Goal: Task Accomplishment & Management: Complete application form

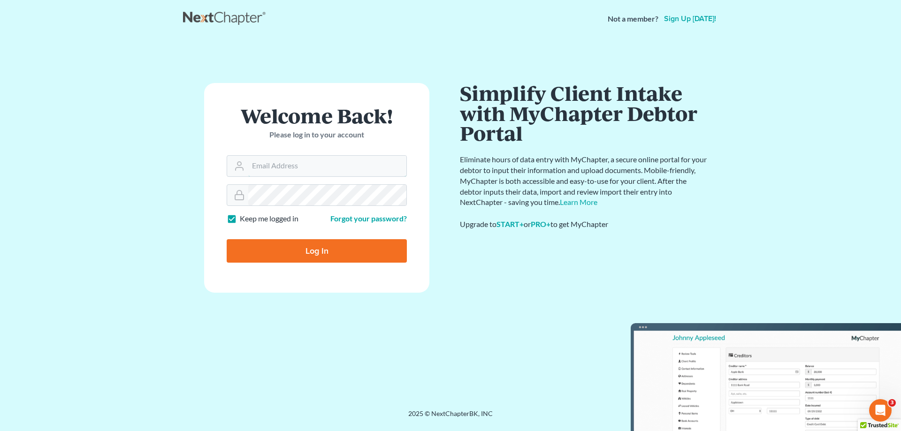
type input "[PERSON_NAME][EMAIL_ADDRESS][DOMAIN_NAME]"
click at [316, 250] on input "Log In" at bounding box center [317, 250] width 180 height 23
type input "Thinking..."
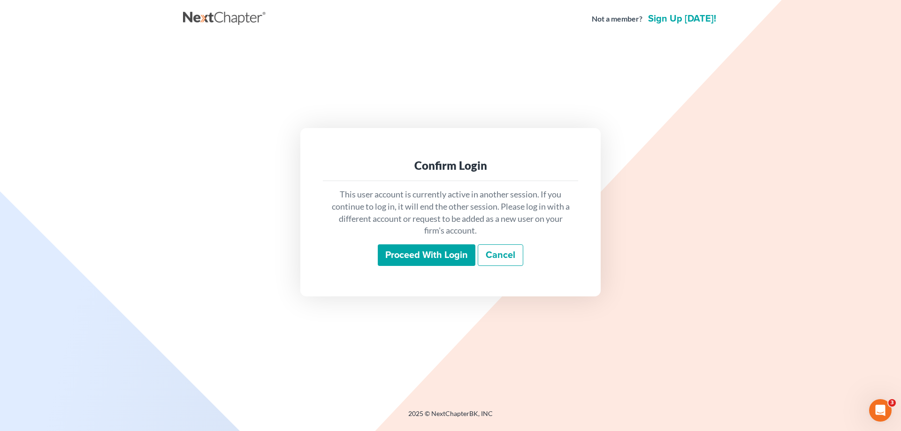
click at [411, 259] on input "Proceed with login" at bounding box center [427, 256] width 98 height 22
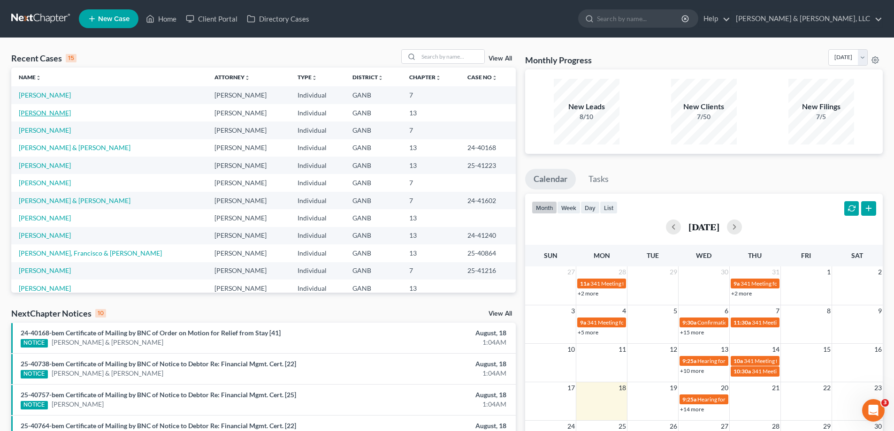
click at [63, 112] on link "[PERSON_NAME]" at bounding box center [45, 113] width 52 height 8
click at [62, 112] on link "[PERSON_NAME]" at bounding box center [45, 113] width 52 height 8
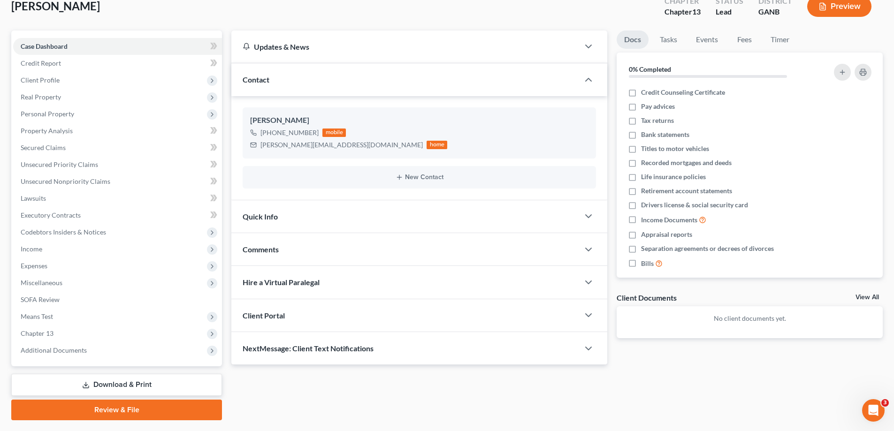
scroll to position [84, 0]
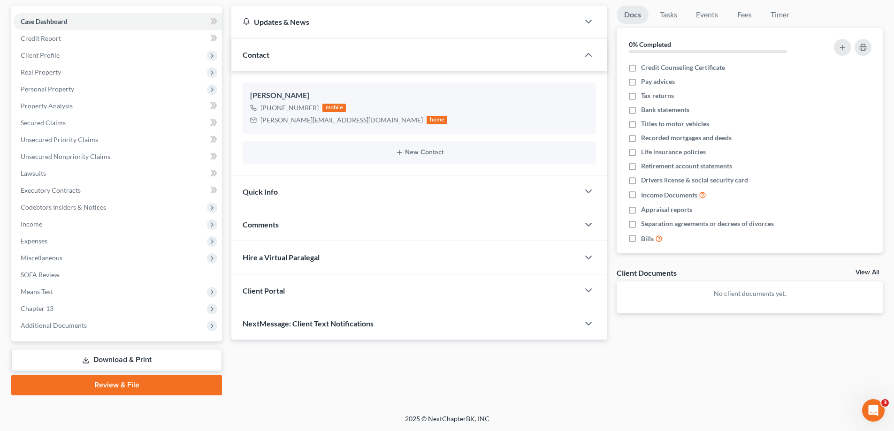
click at [100, 359] on link "Download & Print" at bounding box center [116, 360] width 211 height 22
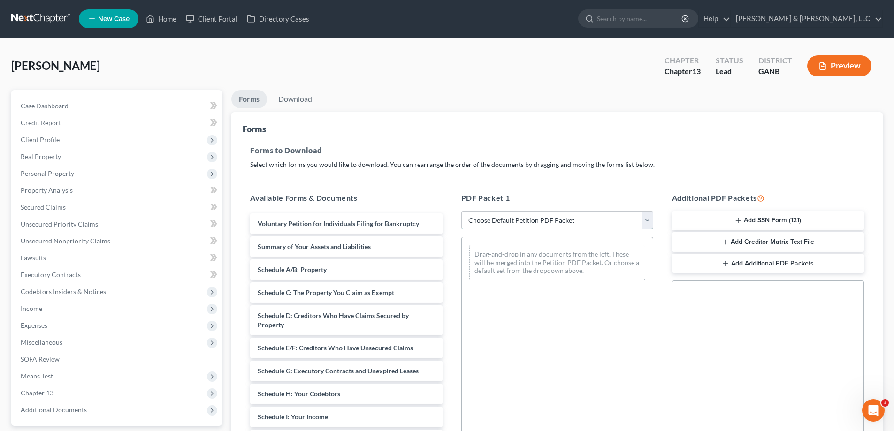
drag, startPoint x: 647, startPoint y: 216, endPoint x: 642, endPoint y: 218, distance: 5.9
click at [646, 217] on select "Choose Default Petition PDF Packet Complete Bankruptcy Petition (all forms and …" at bounding box center [557, 220] width 192 height 19
select select "2"
click at [461, 211] on select "Choose Default Petition PDF Packet Complete Bankruptcy Petition (all forms and …" at bounding box center [557, 220] width 192 height 19
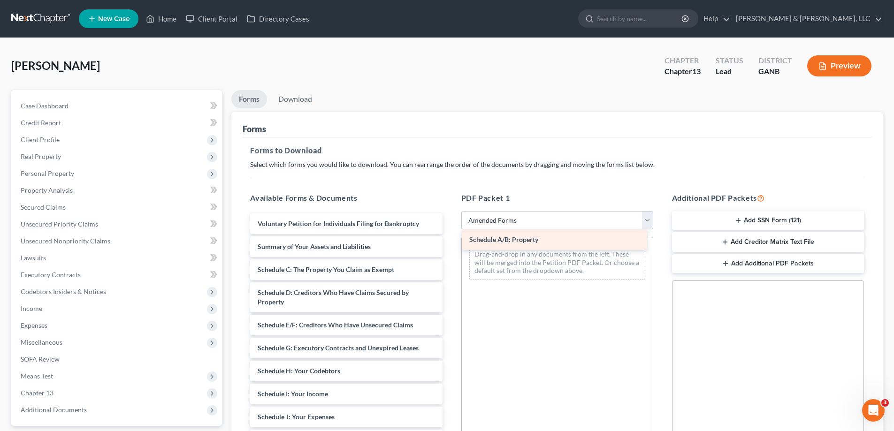
drag, startPoint x: 260, startPoint y: 268, endPoint x: 472, endPoint y: 238, distance: 213.8
click at [450, 238] on div "Schedule A/B: Property Voluntary Petition for Individuals Filing for Bankruptcy…" at bounding box center [346, 411] width 207 height 394
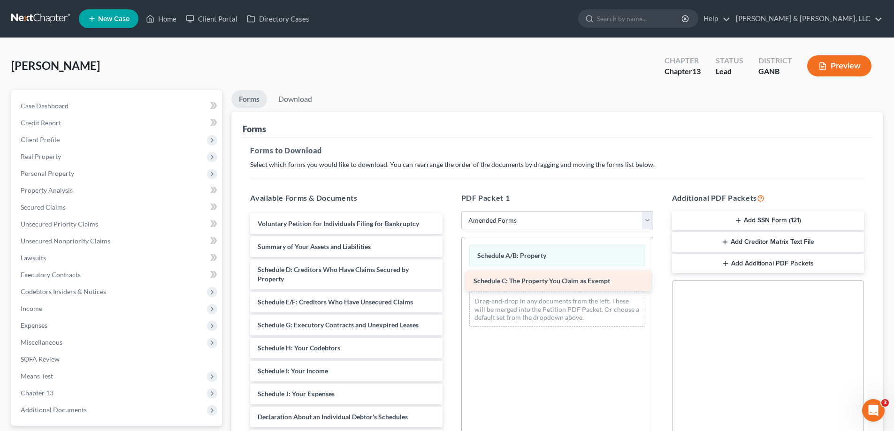
drag, startPoint x: 282, startPoint y: 267, endPoint x: 497, endPoint y: 278, distance: 215.7
click at [450, 278] on div "Schedule C: The Property You Claim as Exempt Voluntary Petition for Individuals…" at bounding box center [346, 399] width 207 height 371
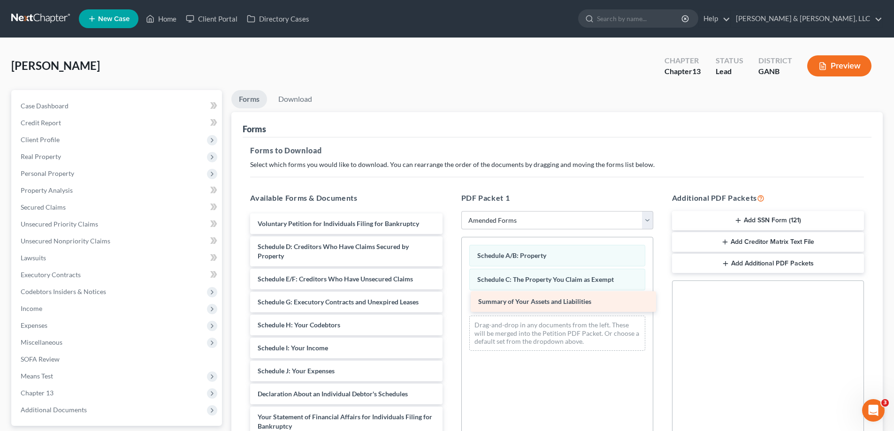
drag, startPoint x: 290, startPoint y: 245, endPoint x: 510, endPoint y: 299, distance: 226.4
click at [450, 299] on div "Summary of Your Assets and Liabilities Voluntary Petition for Individuals Filin…" at bounding box center [346, 388] width 207 height 348
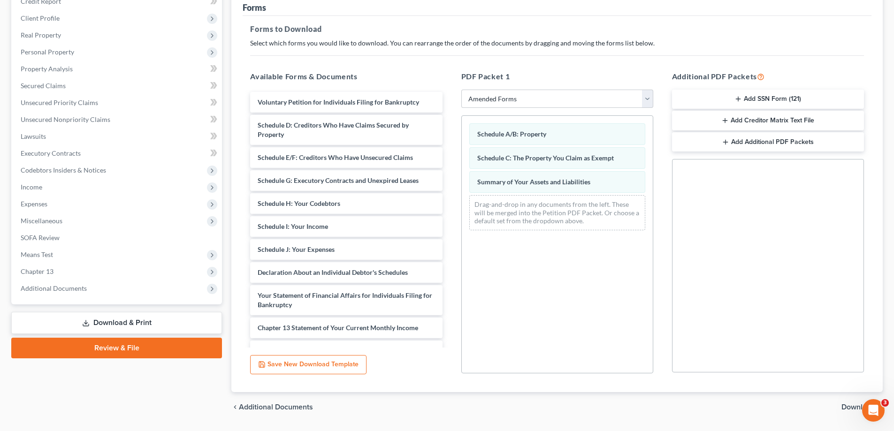
scroll to position [148, 0]
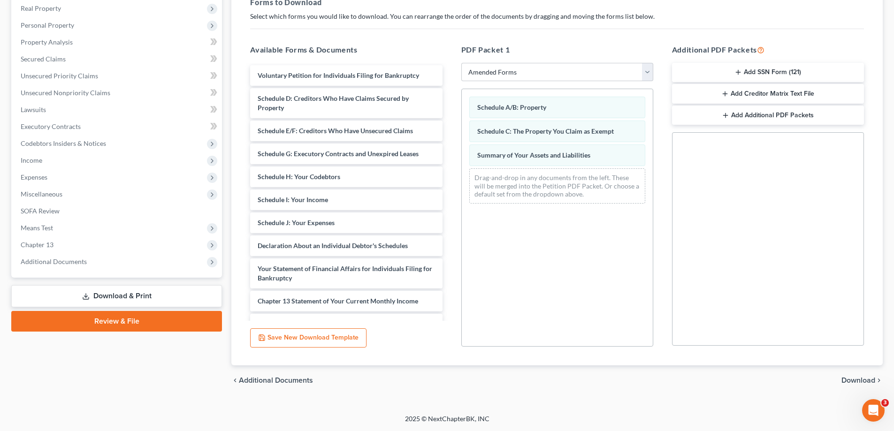
drag, startPoint x: 859, startPoint y: 379, endPoint x: 844, endPoint y: 386, distance: 16.8
click at [858, 379] on span "Download" at bounding box center [859, 381] width 34 height 8
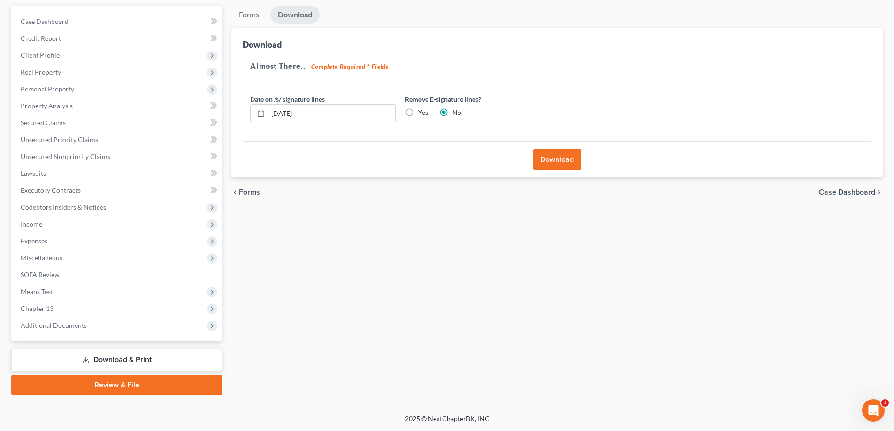
scroll to position [84, 0]
click at [557, 161] on button "Download" at bounding box center [557, 159] width 49 height 21
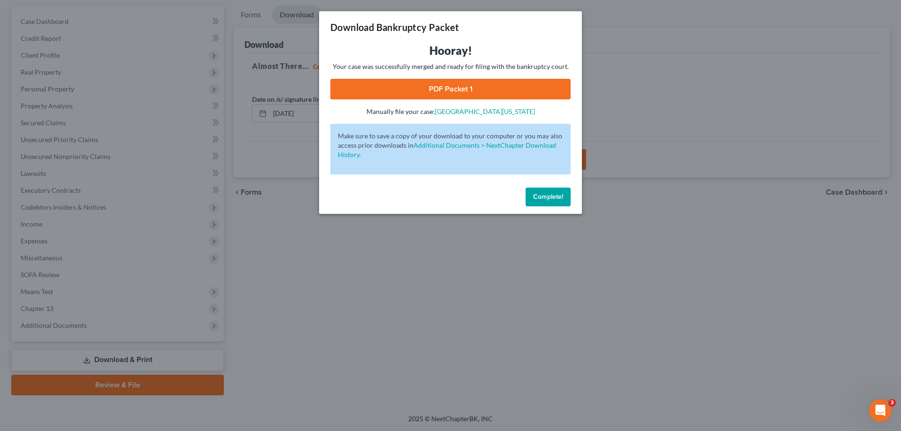
click at [471, 90] on link "PDF Packet 1" at bounding box center [450, 89] width 240 height 21
drag, startPoint x: 547, startPoint y: 194, endPoint x: 562, endPoint y: 193, distance: 15.6
click at [547, 195] on span "Complete!" at bounding box center [548, 197] width 30 height 8
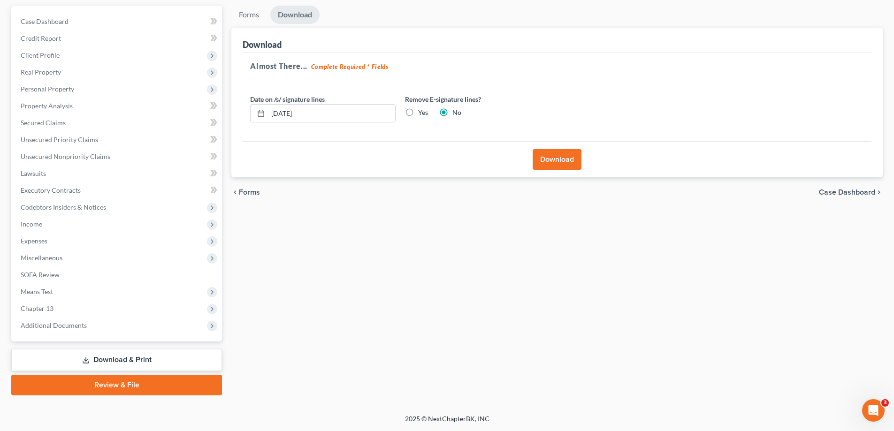
click at [407, 271] on div "Forms Download Forms Forms to Download Select which forms you would like to dow…" at bounding box center [557, 201] width 661 height 390
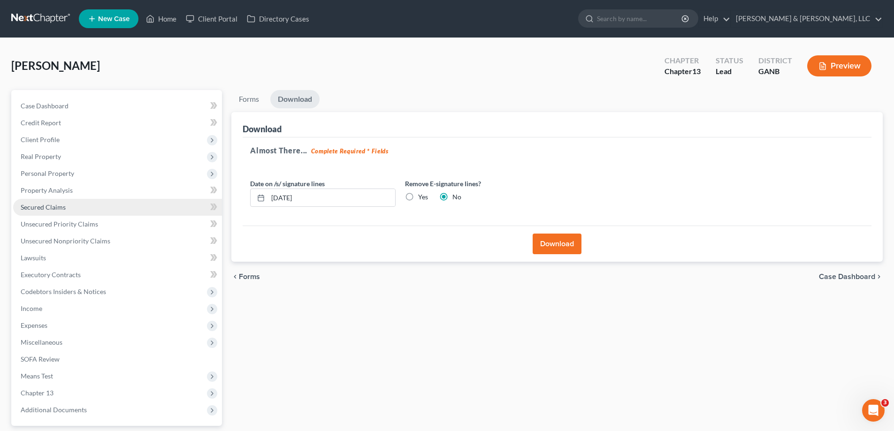
click at [38, 208] on span "Secured Claims" at bounding box center [43, 207] width 45 height 8
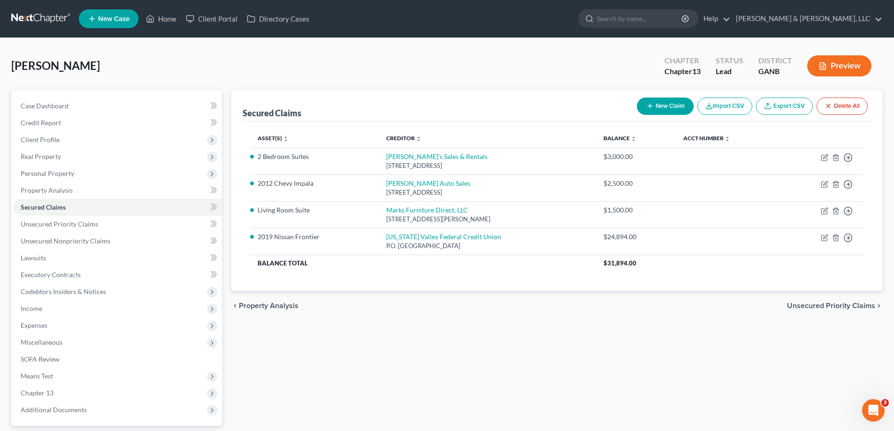
drag, startPoint x: 378, startPoint y: 345, endPoint x: 372, endPoint y: 345, distance: 6.1
click at [377, 345] on div "Secured Claims New Claim Import CSV Export CSV Delete All Asset(s) expand_more …" at bounding box center [557, 285] width 661 height 390
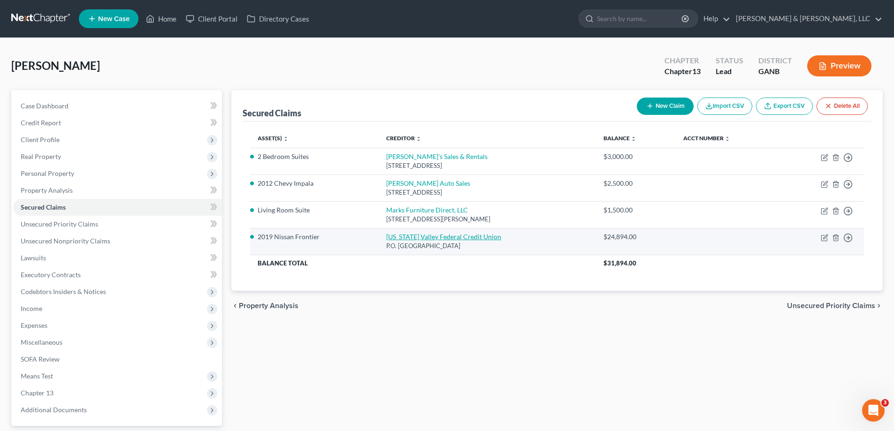
click at [465, 237] on link "[US_STATE] Valley Federal Credit Union" at bounding box center [443, 237] width 115 height 8
select select "44"
select select "4"
select select "2"
select select "0"
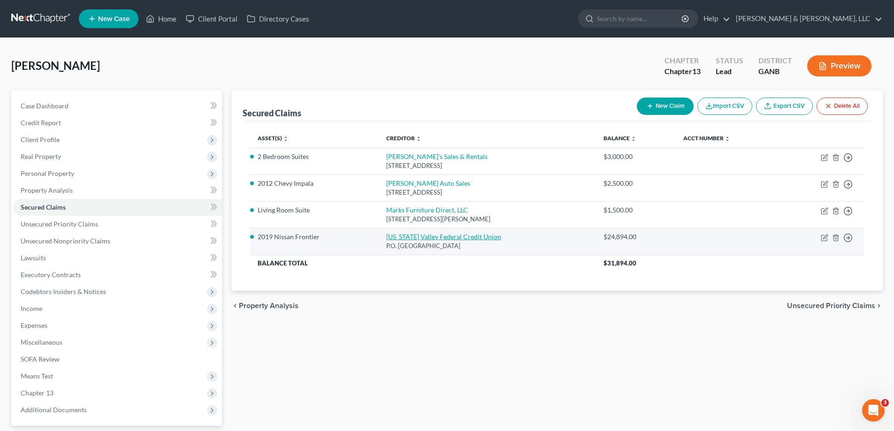
select select "0"
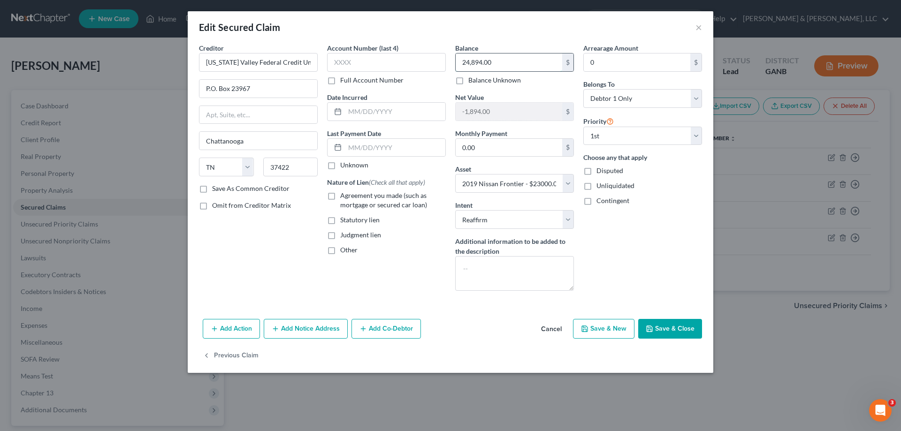
click at [481, 61] on input "24,894.00" at bounding box center [509, 63] width 107 height 18
click at [511, 34] on div "Edit Secured Claim ×" at bounding box center [451, 27] width 526 height 32
click at [473, 60] on input "2,484.00" at bounding box center [509, 63] width 107 height 18
click at [476, 61] on input "2,484.00" at bounding box center [509, 63] width 107 height 18
click at [479, 61] on input "24,874.00" at bounding box center [509, 63] width 107 height 18
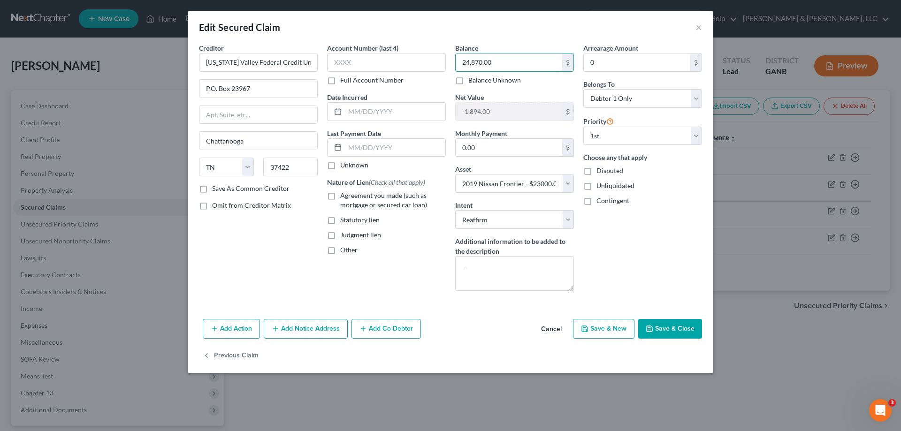
type input "24,870.00"
drag, startPoint x: 686, startPoint y: 325, endPoint x: 676, endPoint y: 325, distance: 10.3
click at [685, 325] on button "Save & Close" at bounding box center [670, 329] width 64 height 20
select select
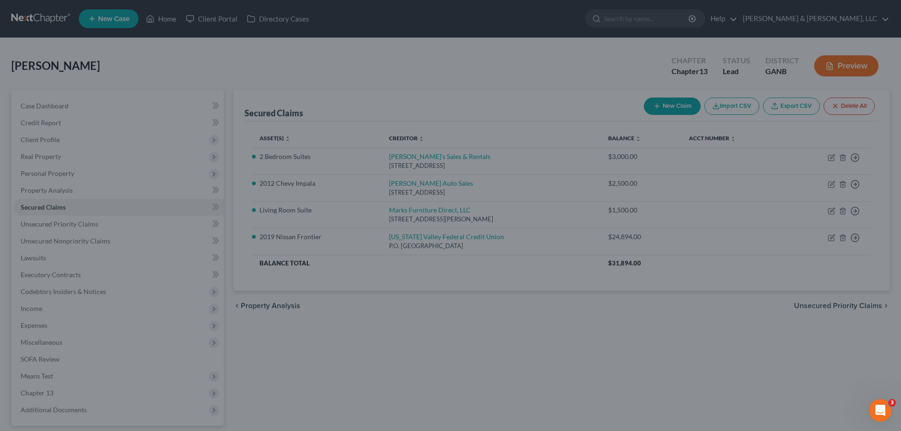
type input "-1,870.00"
select select "4"
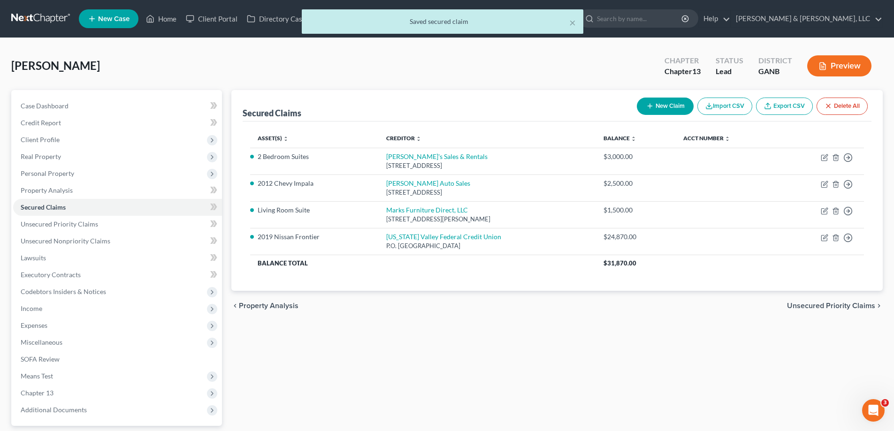
click at [412, 342] on div "Secured Claims New Claim Import CSV Export CSV Delete All Asset(s) expand_more …" at bounding box center [557, 285] width 661 height 390
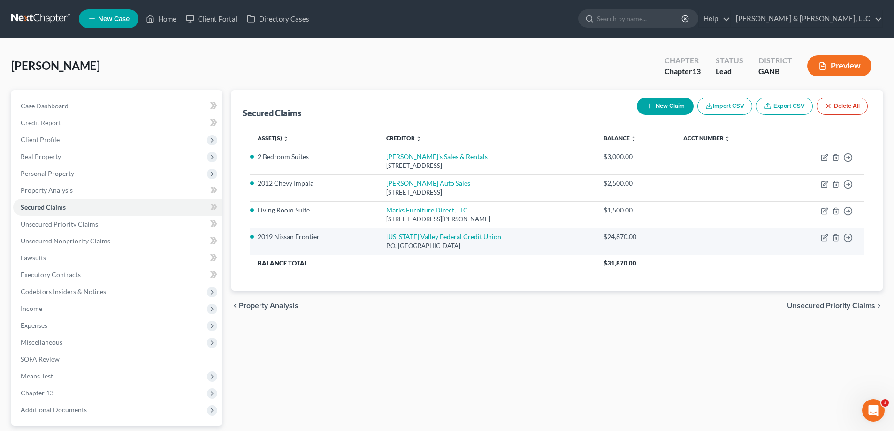
click at [630, 238] on div "$24,870.00" at bounding box center [636, 236] width 65 height 9
click at [628, 239] on div "$24,870.00" at bounding box center [636, 236] width 65 height 9
click at [631, 239] on div "$24,870.00" at bounding box center [636, 236] width 65 height 9
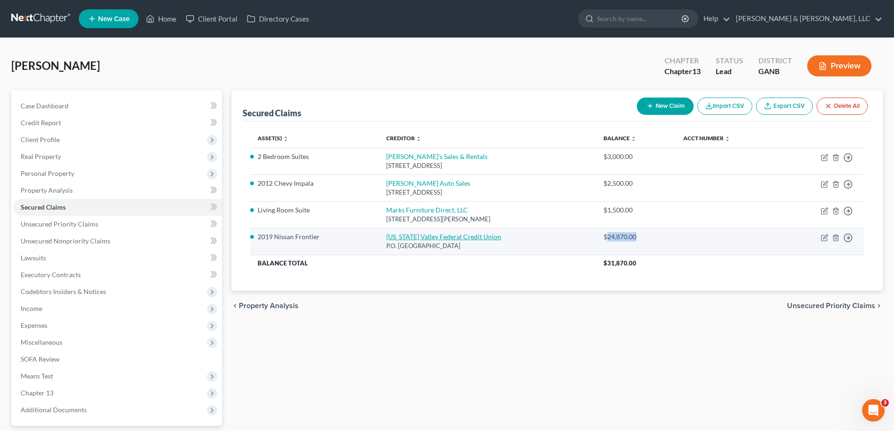
click at [414, 238] on link "[US_STATE] Valley Federal Credit Union" at bounding box center [443, 237] width 115 height 8
select select "44"
select select "2"
select select "0"
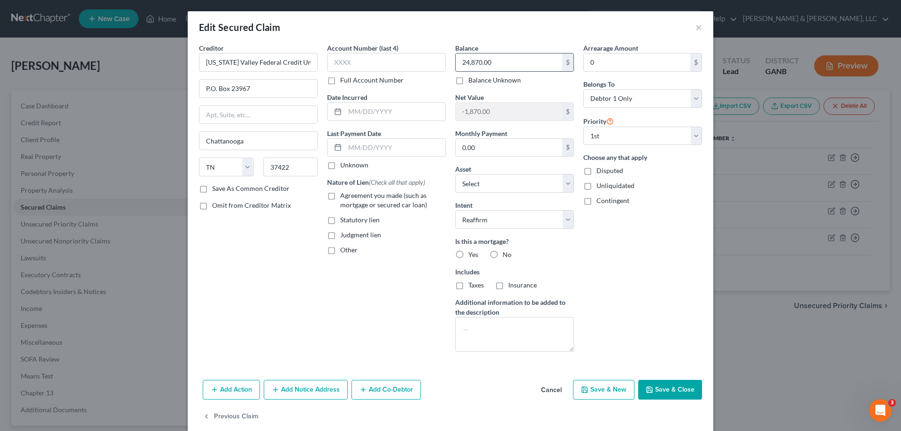
click at [469, 60] on input "24,870.00" at bounding box center [509, 63] width 107 height 18
type input "24,918.00"
click at [660, 393] on button "Save & Close" at bounding box center [670, 390] width 64 height 20
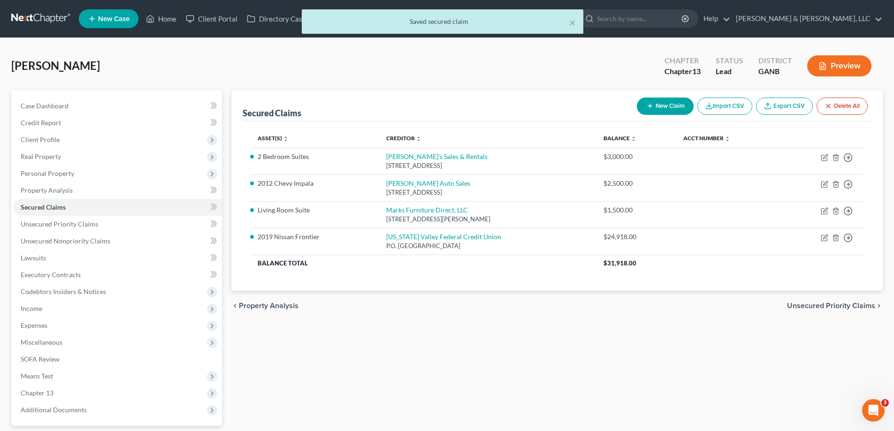
click at [531, 344] on div "Secured Claims New Claim Import CSV Export CSV Delete All Asset(s) expand_more …" at bounding box center [557, 285] width 661 height 390
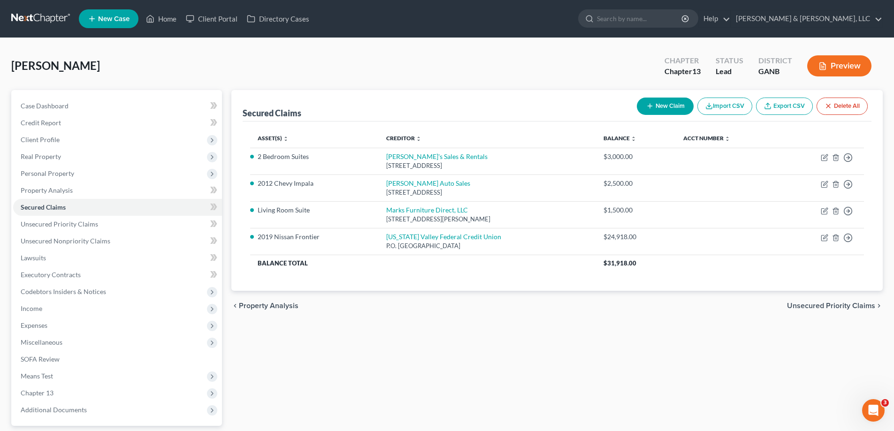
drag, startPoint x: 314, startPoint y: 388, endPoint x: 312, endPoint y: 392, distance: 5.1
click at [314, 388] on div "Secured Claims New Claim Import CSV Export CSV Delete All Asset(s) expand_more …" at bounding box center [557, 285] width 661 height 390
click at [33, 308] on span "Income" at bounding box center [32, 309] width 22 height 8
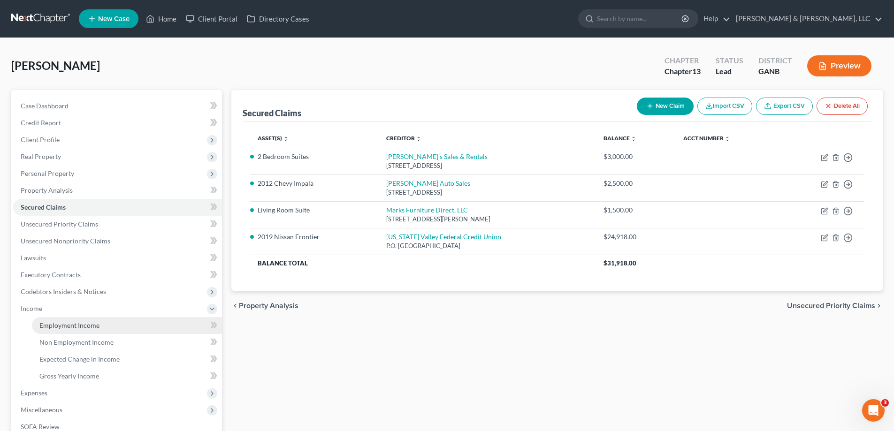
click at [74, 325] on span "Employment Income" at bounding box center [69, 326] width 60 height 8
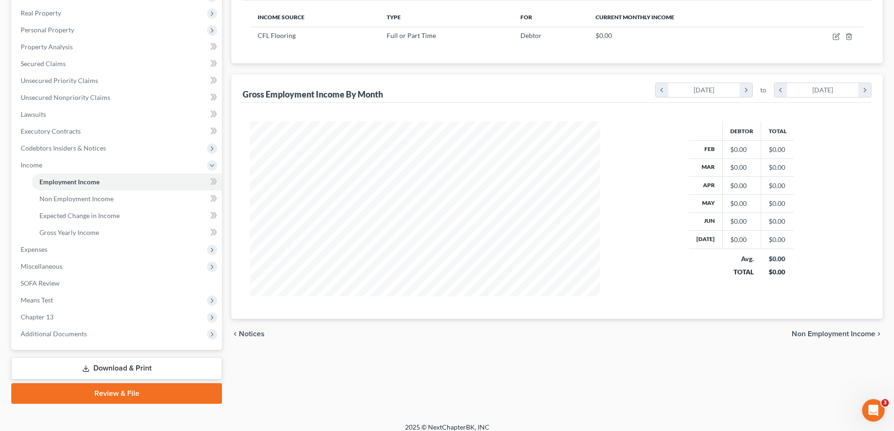
scroll to position [152, 0]
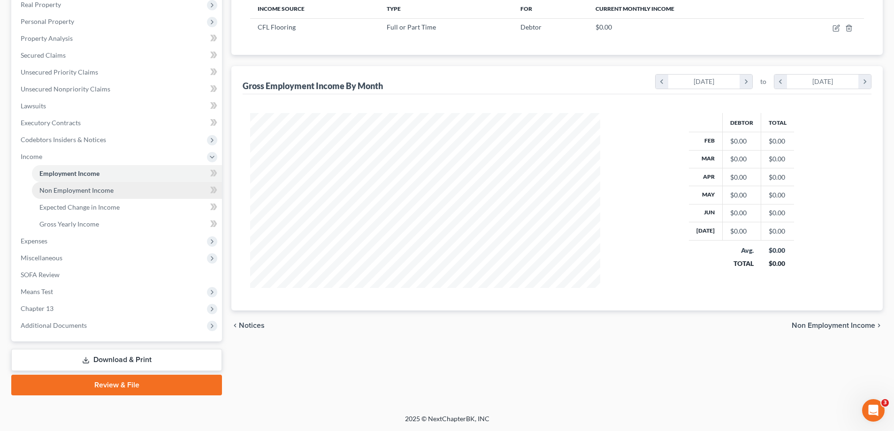
click at [67, 190] on span "Non Employment Income" at bounding box center [76, 190] width 74 height 8
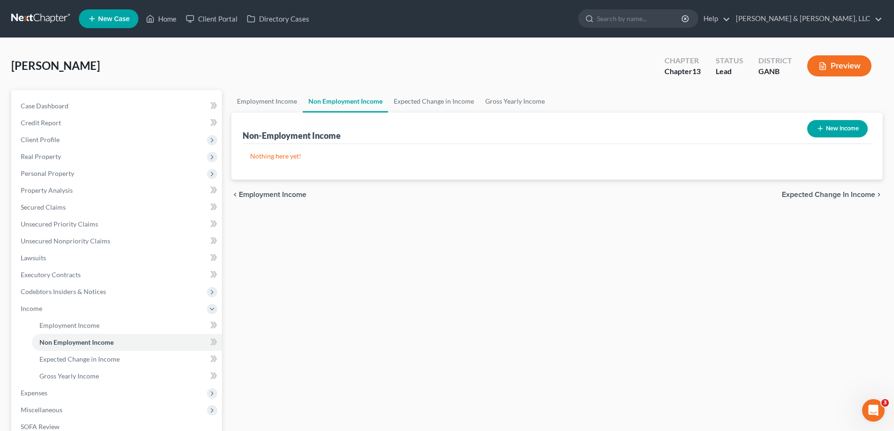
click at [842, 128] on button "New Income" at bounding box center [837, 128] width 61 height 17
select select "0"
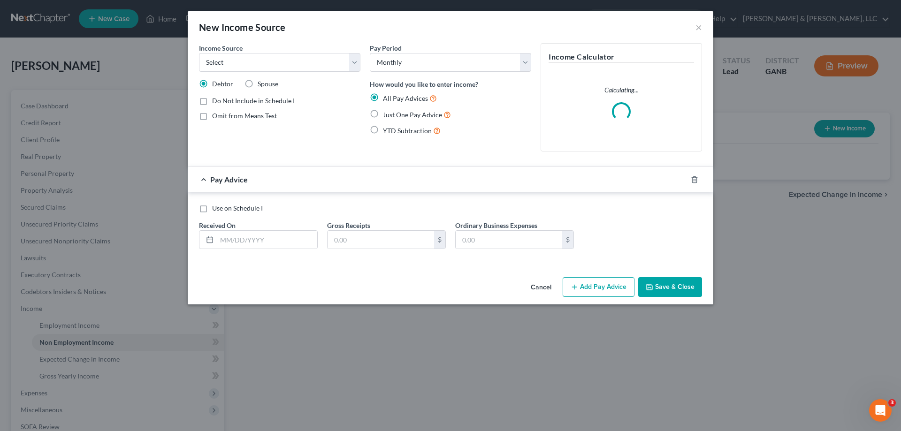
click at [459, 181] on div "Pay Advice" at bounding box center [437, 179] width 499 height 25
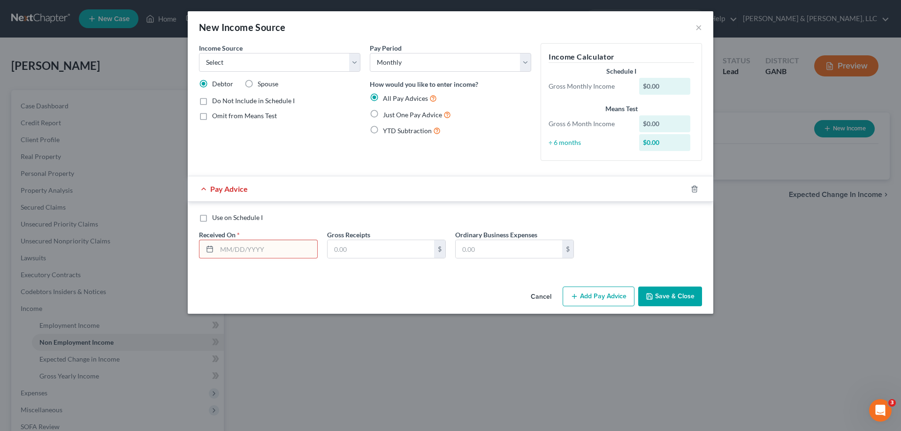
click at [614, 196] on div "Pay Advice" at bounding box center [437, 188] width 499 height 25
click at [616, 255] on div "Use on Schedule I Received On * Gross Receipts $ Ordinary Business Expenses $" at bounding box center [450, 239] width 513 height 53
click at [692, 235] on div "Use on Schedule I Received On * Gross Receipts $ Ordinary Business Expenses $" at bounding box center [450, 239] width 513 height 53
click at [393, 304] on div "Cancel Add Pay Advice Save & Close" at bounding box center [451, 298] width 526 height 31
click at [373, 250] on input "text" at bounding box center [381, 249] width 107 height 18
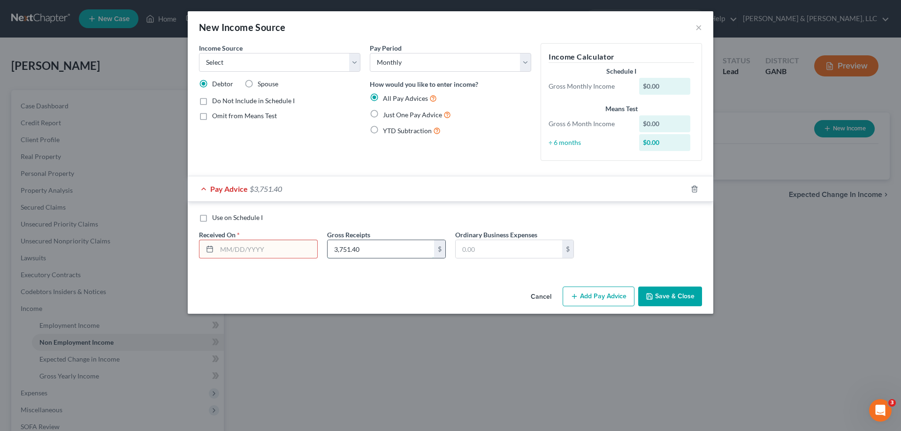
type input "3,751.40"
click at [681, 295] on button "Save & Close" at bounding box center [670, 297] width 64 height 20
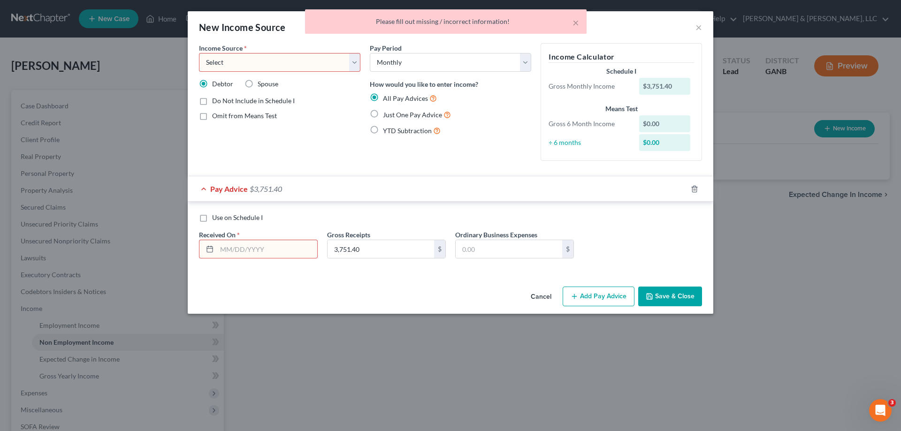
click at [616, 208] on div "Use on Schedule I Received On * Gross Receipts 3,751.40 $ Ordinary Business Exp…" at bounding box center [451, 238] width 526 height 72
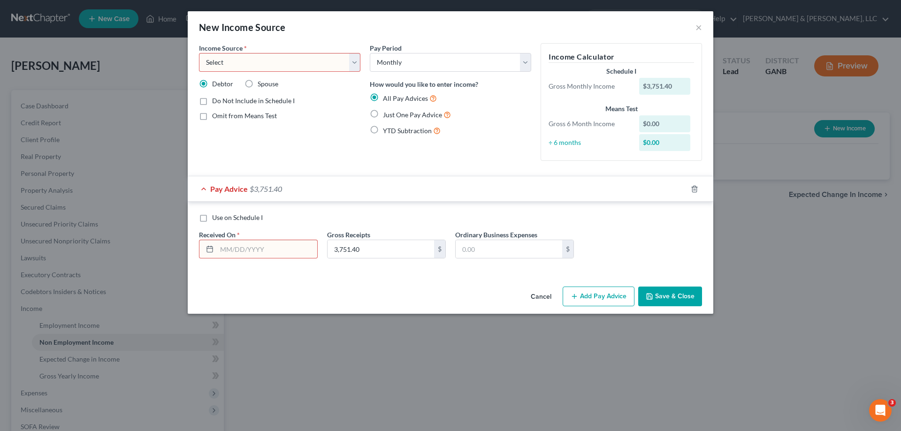
click at [353, 61] on select "Select Unemployment Disability (from employer) Pension Retirement Social Securi…" at bounding box center [279, 62] width 161 height 19
select select "13"
click at [199, 53] on select "Select Unemployment Disability (from employer) Pension Retirement Social Securi…" at bounding box center [279, 62] width 161 height 19
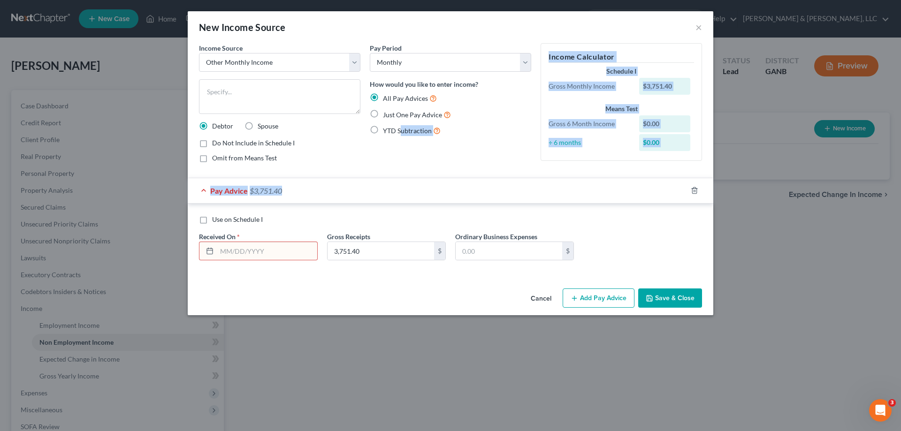
drag, startPoint x: 375, startPoint y: 165, endPoint x: 374, endPoint y: 219, distance: 54.5
click at [372, 212] on form "Income Source * Select Unemployment Disability (from employer) Pension Retireme…" at bounding box center [450, 159] width 503 height 232
click at [675, 296] on button "Save & Close" at bounding box center [670, 299] width 64 height 20
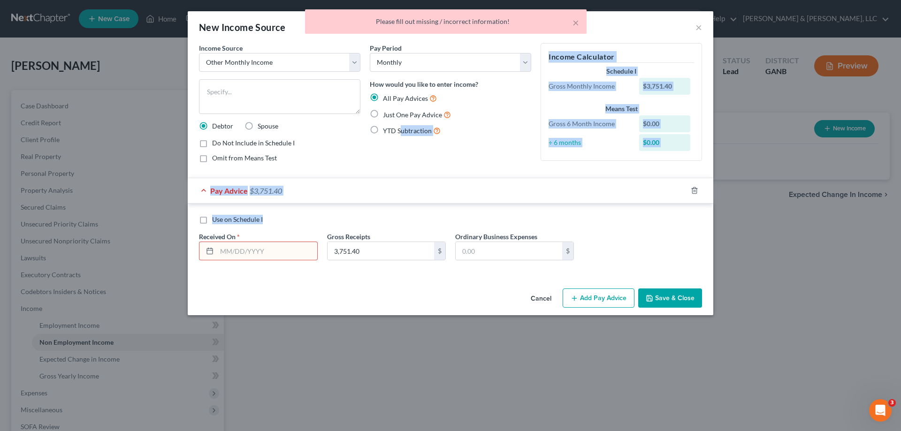
click at [485, 195] on div "Pay Advice $3,751.40" at bounding box center [437, 190] width 499 height 25
click at [669, 297] on button "Save & Close" at bounding box center [670, 299] width 64 height 20
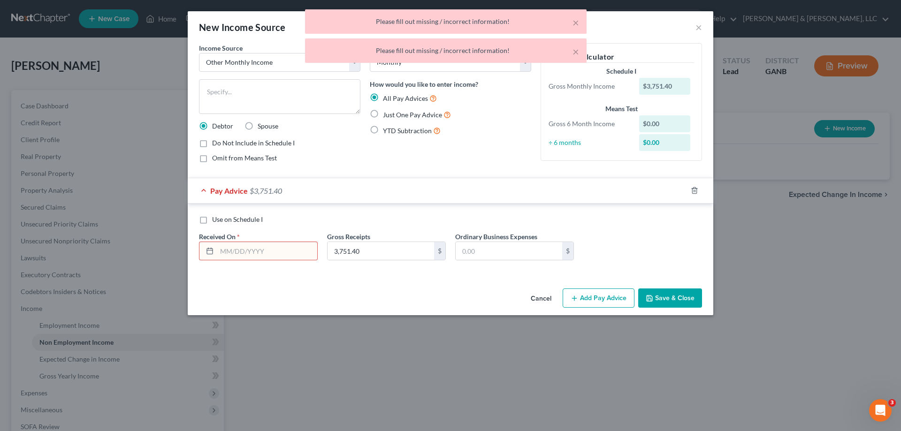
click at [609, 215] on div "Use on Schedule I Received On * Gross Receipts 3,751.40 $ Ordinary Business Exp…" at bounding box center [451, 240] width 526 height 72
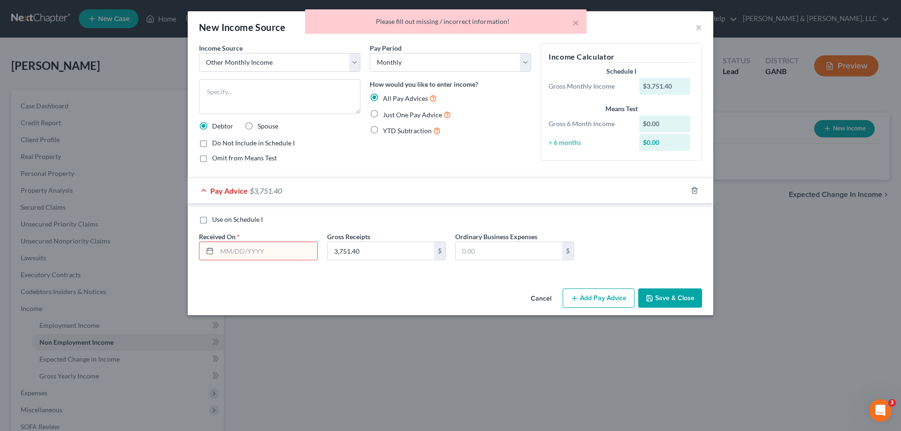
click at [502, 194] on div "Pay Advice $3,751.40" at bounding box center [437, 190] width 499 height 25
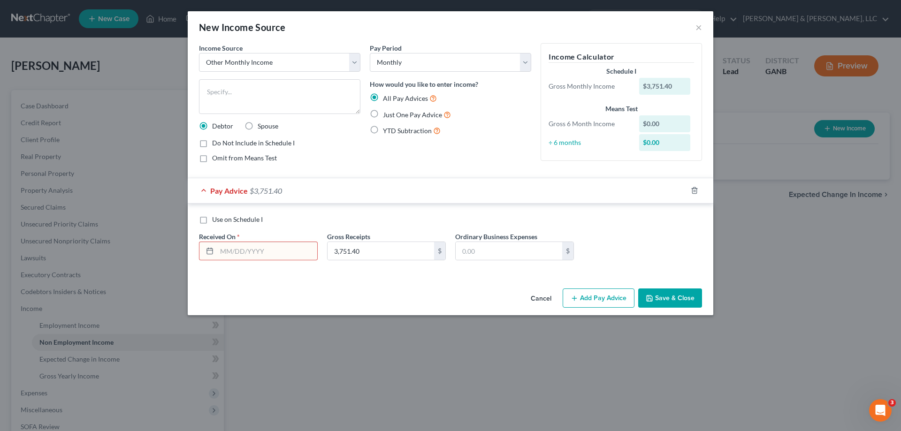
click at [343, 156] on div "Omit from Means Test" at bounding box center [279, 157] width 161 height 9
click at [354, 184] on div "Pay Advice $3,751.40" at bounding box center [437, 190] width 499 height 25
click at [212, 220] on label "Use on Schedule I" at bounding box center [237, 219] width 51 height 9
click at [216, 220] on input "Use on Schedule I" at bounding box center [219, 218] width 6 height 6
checkbox input "true"
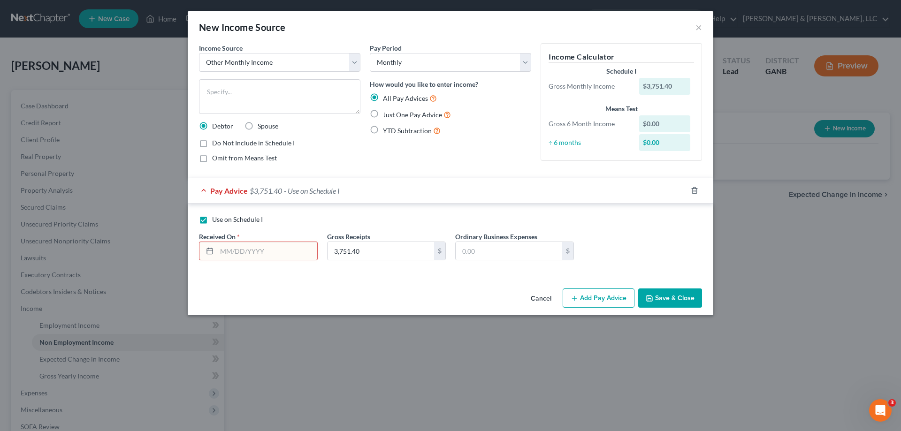
click at [667, 297] on button "Save & Close" at bounding box center [670, 299] width 64 height 20
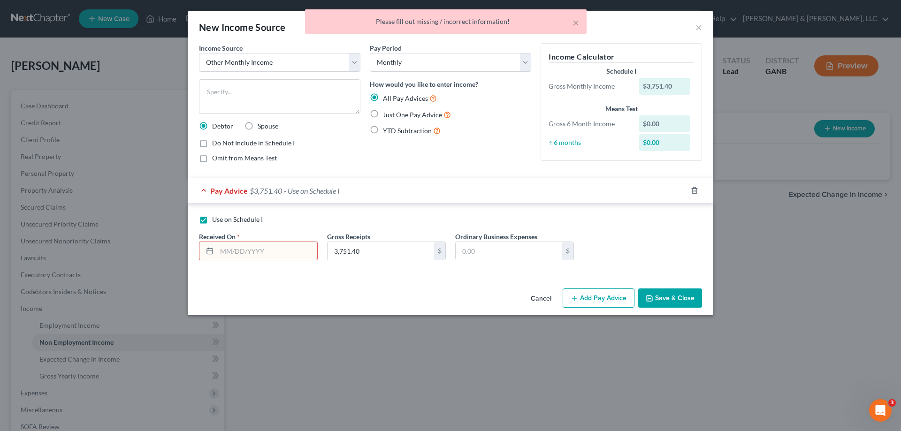
click at [573, 228] on div "Use on Schedule I Received On * Gross Receipts 3,751.40 $ Ordinary Business Exp…" at bounding box center [450, 241] width 513 height 53
click at [613, 240] on div "Use on Schedule I Received On * Gross Receipts 3,751.40 $ Ordinary Business Exp…" at bounding box center [450, 241] width 513 height 53
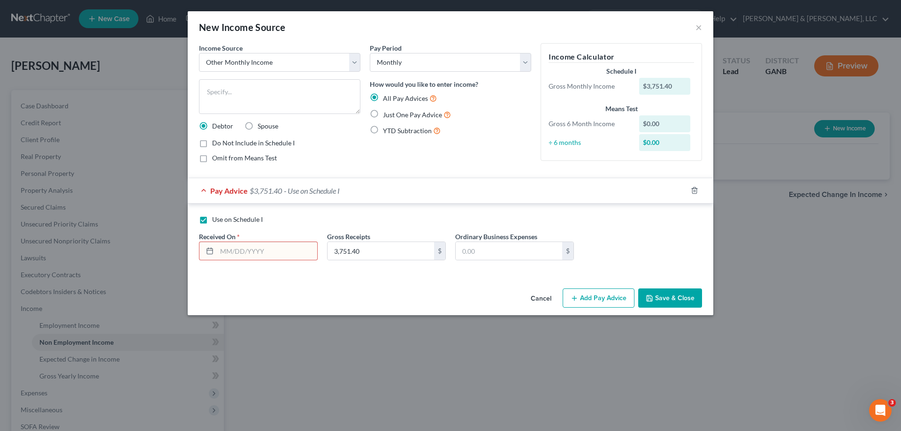
click at [434, 215] on div "Use on Schedule I" at bounding box center [450, 219] width 503 height 9
click at [205, 190] on div "Pay Advice $3,751.40 - Use on Schedule I" at bounding box center [437, 190] width 499 height 25
click at [213, 190] on span "Pay Advice" at bounding box center [229, 190] width 38 height 9
click at [509, 181] on div "Pay Advice $3,751.40 - Use on Schedule I" at bounding box center [437, 190] width 499 height 25
click at [241, 253] on input "text" at bounding box center [267, 251] width 100 height 18
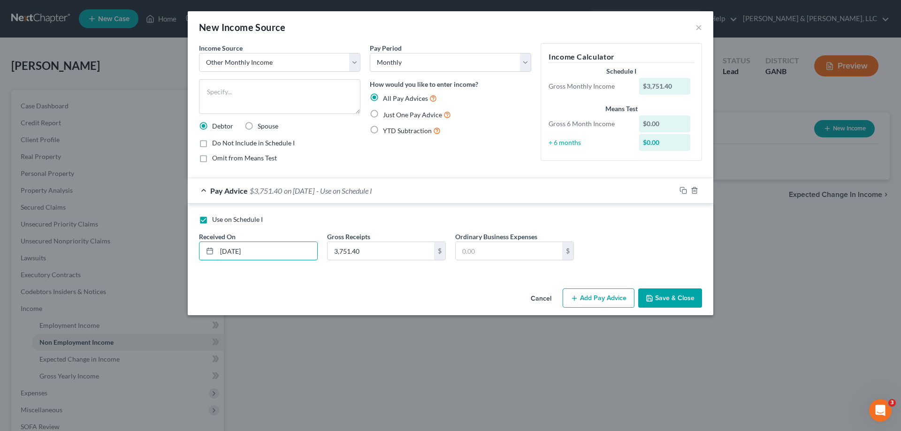
type input "[DATE]"
drag, startPoint x: 425, startPoint y: 283, endPoint x: 514, endPoint y: 267, distance: 90.1
click at [425, 279] on div "Income Source * Select Unemployment Disability (from employer) Pension Retireme…" at bounding box center [451, 164] width 526 height 242
click at [674, 297] on button "Save & Close" at bounding box center [670, 299] width 64 height 20
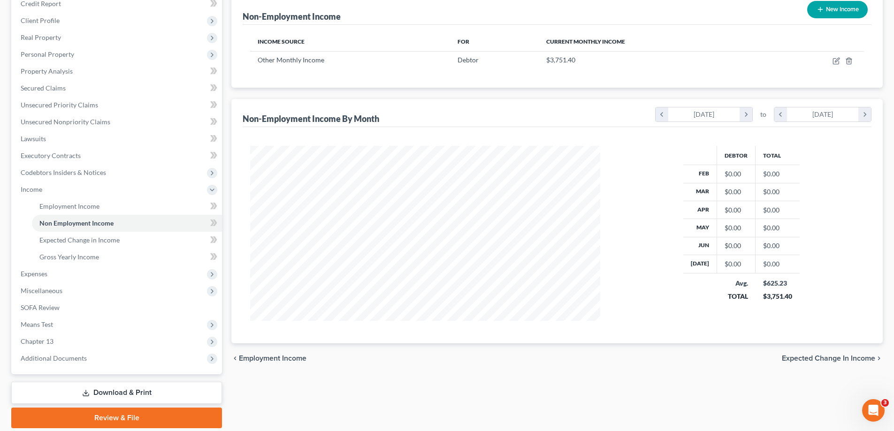
scroll to position [144, 0]
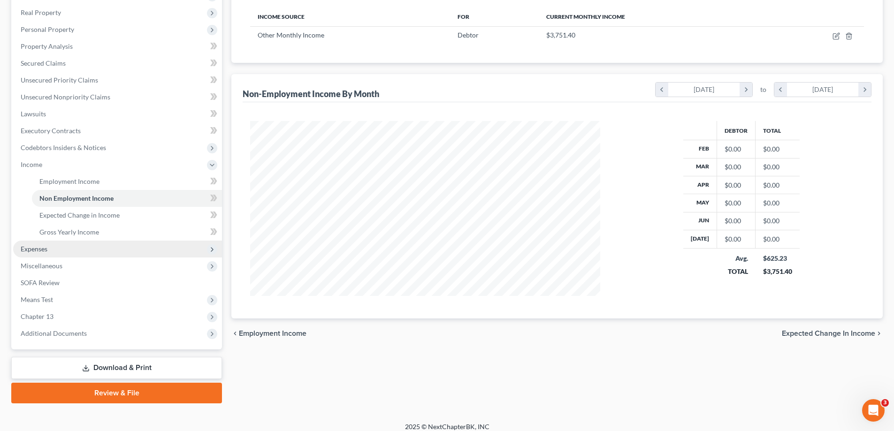
click at [42, 250] on span "Expenses" at bounding box center [34, 249] width 27 height 8
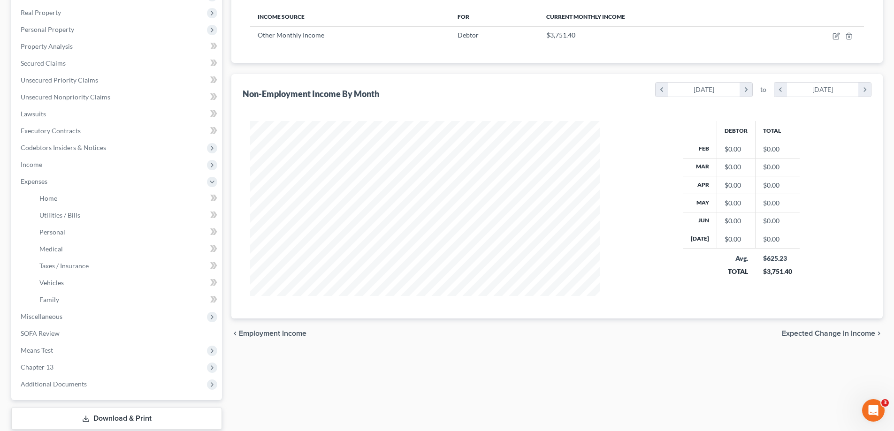
drag, startPoint x: 559, startPoint y: 375, endPoint x: 415, endPoint y: 346, distance: 146.4
click at [552, 371] on div "Employment Income Non Employment Income Expected Change in Income Gross Yearly …" at bounding box center [557, 200] width 661 height 508
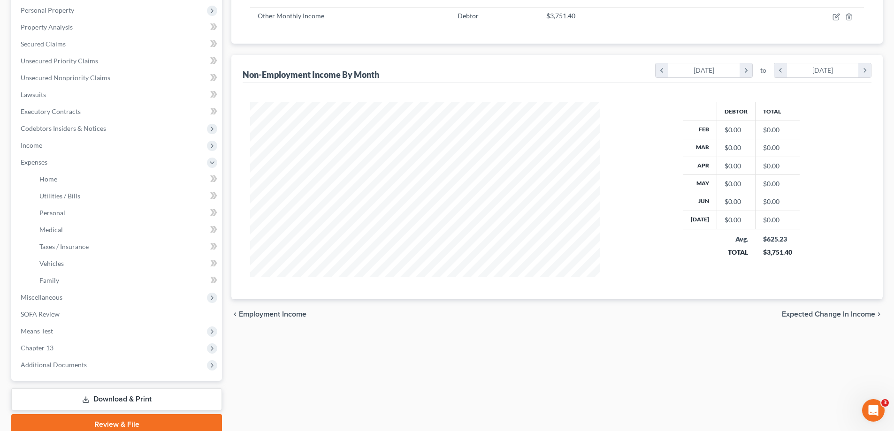
scroll to position [203, 0]
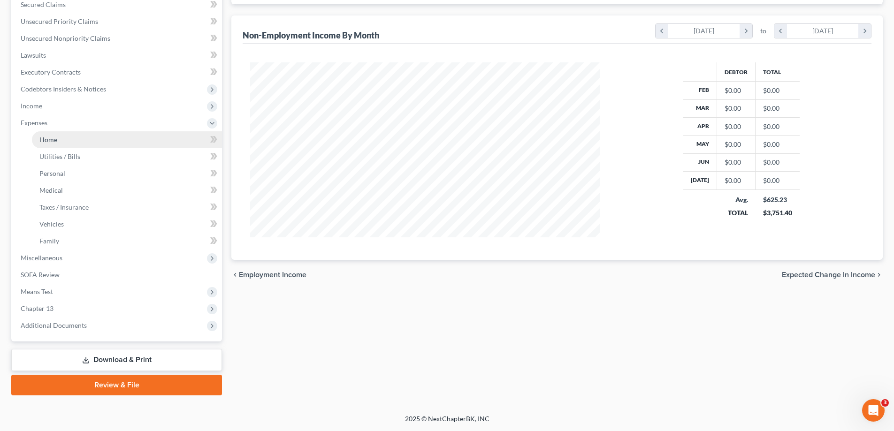
click at [42, 137] on span "Home" at bounding box center [48, 140] width 18 height 8
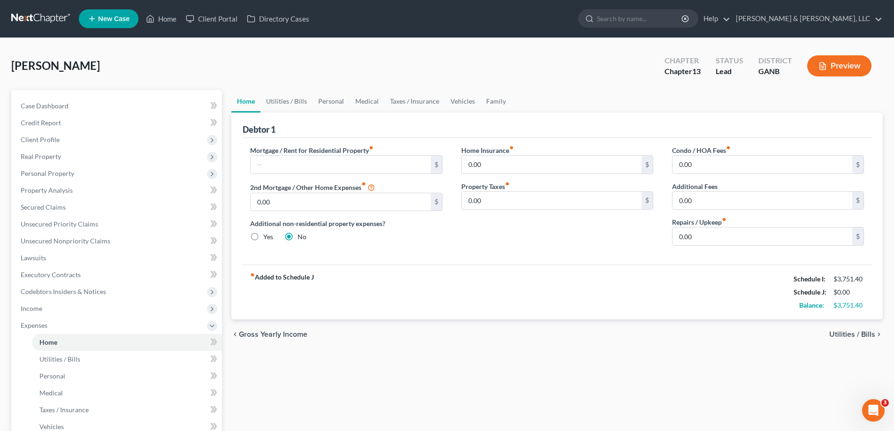
drag, startPoint x: 664, startPoint y: 344, endPoint x: 635, endPoint y: 326, distance: 33.7
click at [659, 340] on div "chevron_left Gross Yearly Income Utilities / Bills chevron_right" at bounding box center [556, 335] width 651 height 30
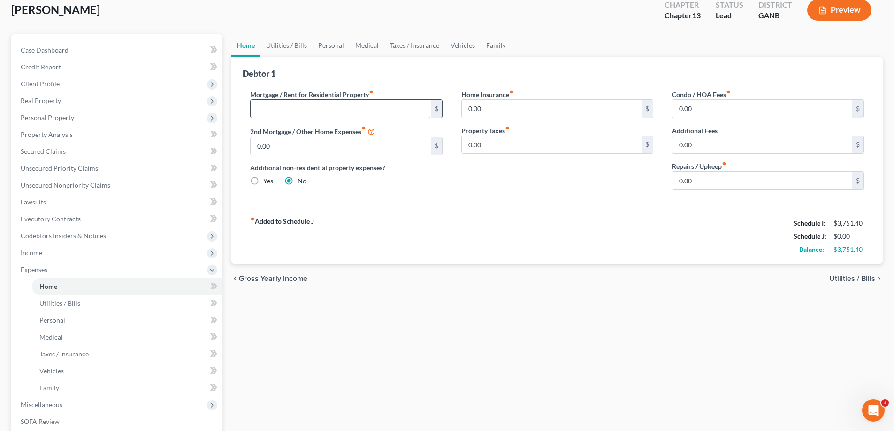
click at [383, 108] on input "text" at bounding box center [341, 109] width 180 height 18
drag, startPoint x: 316, startPoint y: 112, endPoint x: 310, endPoint y: 105, distance: 9.3
click at [314, 107] on input "text" at bounding box center [341, 109] width 180 height 18
type input "2,751.40"
drag, startPoint x: 419, startPoint y: 259, endPoint x: 404, endPoint y: 267, distance: 17.0
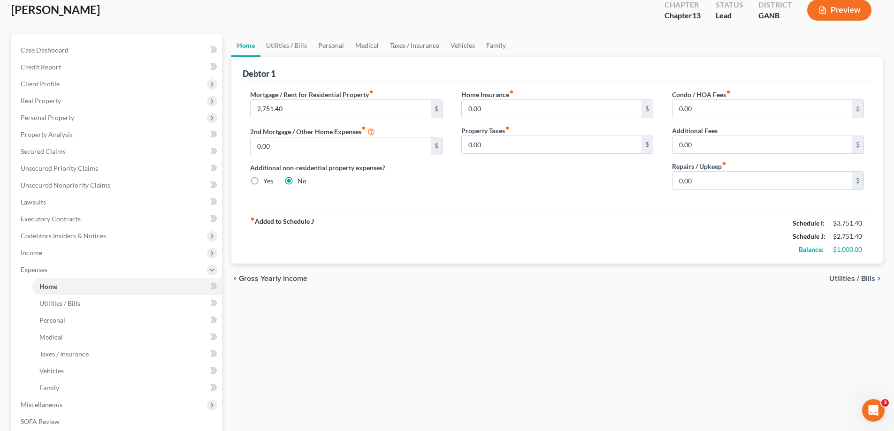
click at [418, 259] on div "fiber_manual_record Added to Schedule J Schedule I: $3,751.40 Schedule J: $2,75…" at bounding box center [557, 236] width 629 height 55
click at [663, 284] on div "chevron_left Gross Yearly Income Utilities / Bills chevron_right" at bounding box center [556, 279] width 651 height 30
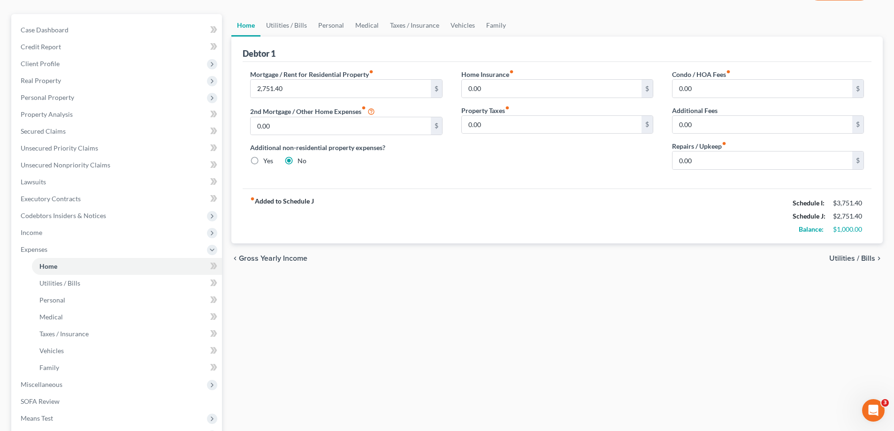
scroll to position [0, 0]
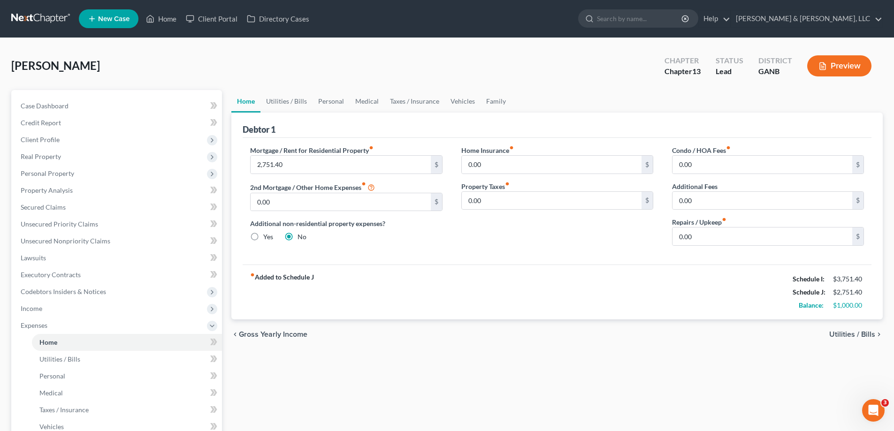
click at [737, 104] on ul "Home Utilities / Bills Personal Medical Taxes / Insurance Vehicles Family" at bounding box center [556, 101] width 651 height 23
click at [839, 62] on button "Preview" at bounding box center [839, 65] width 64 height 21
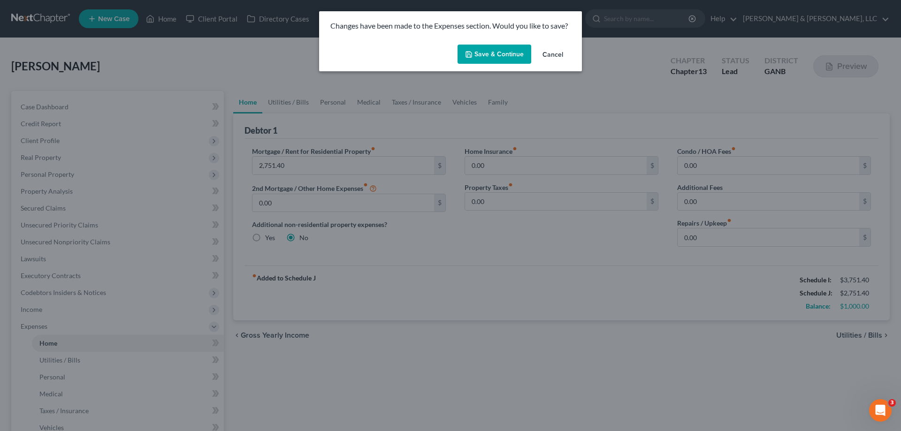
click at [487, 55] on button "Save & Continue" at bounding box center [495, 55] width 74 height 20
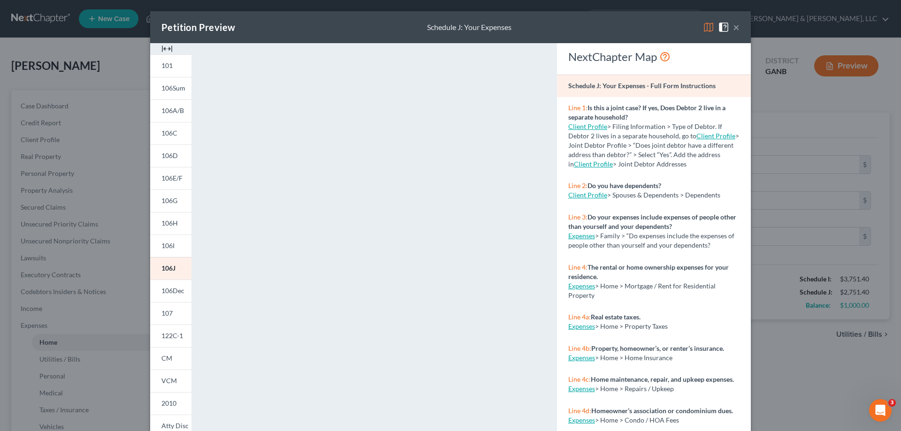
click at [733, 27] on button "×" at bounding box center [736, 27] width 7 height 11
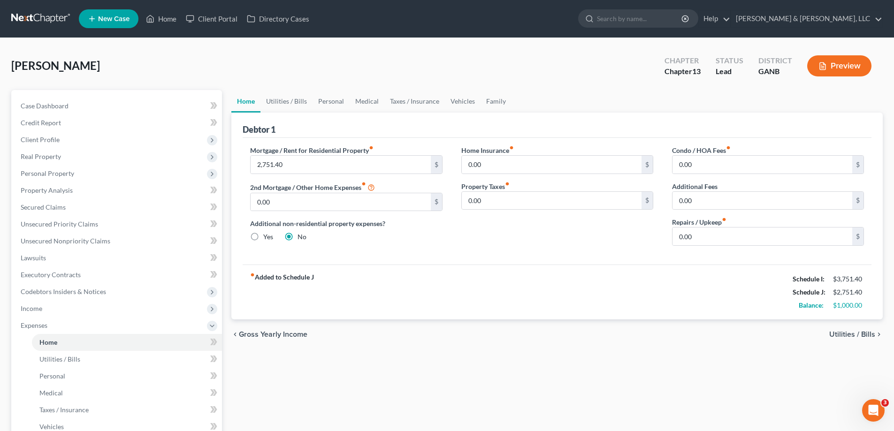
click at [402, 358] on div "Home Utilities / Bills Personal Medical Taxes / Insurance Vehicles Family Debto…" at bounding box center [557, 344] width 661 height 508
drag, startPoint x: 557, startPoint y: 318, endPoint x: 542, endPoint y: 321, distance: 15.4
click at [550, 319] on div "fiber_manual_record Added to Schedule J Schedule I: $3,751.40 Schedule J: $2,75…" at bounding box center [557, 292] width 629 height 55
drag, startPoint x: 587, startPoint y: 341, endPoint x: 576, endPoint y: 342, distance: 10.8
click at [585, 341] on div "chevron_left Gross Yearly Income Utilities / Bills chevron_right" at bounding box center [556, 335] width 651 height 30
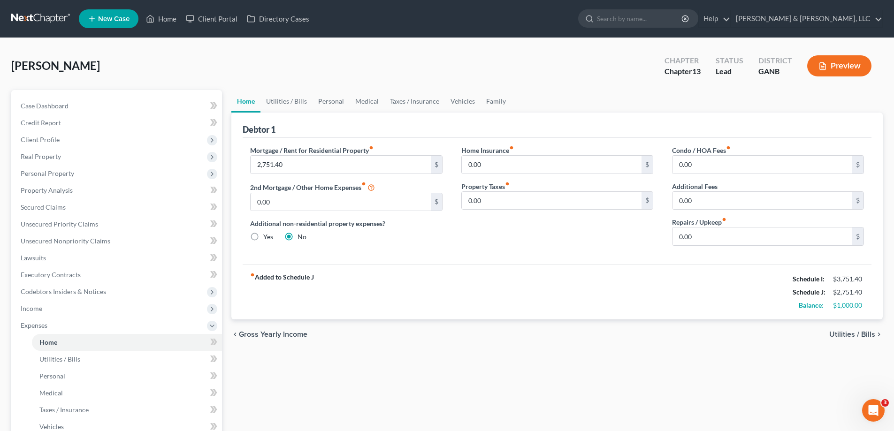
drag, startPoint x: 514, startPoint y: 359, endPoint x: 336, endPoint y: 341, distance: 179.7
click at [513, 359] on div "Home Utilities / Bills Personal Medical Taxes / Insurance Vehicles Family Debto…" at bounding box center [557, 344] width 661 height 508
click at [28, 326] on span "Expenses" at bounding box center [34, 326] width 27 height 8
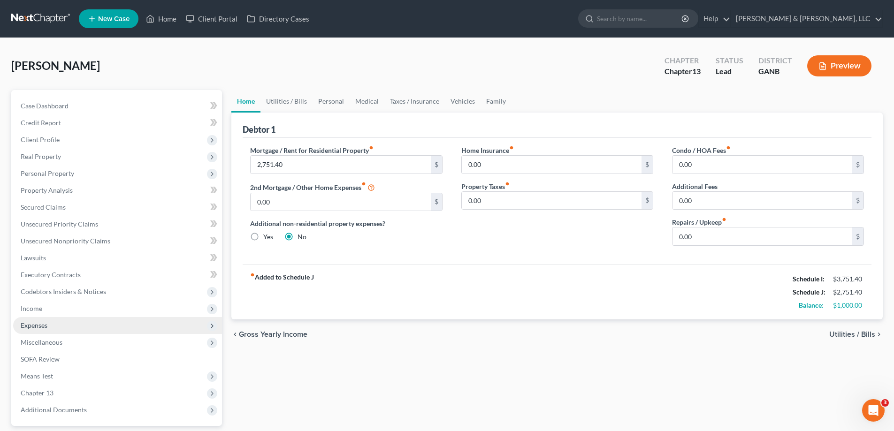
click at [29, 323] on span "Expenses" at bounding box center [34, 326] width 27 height 8
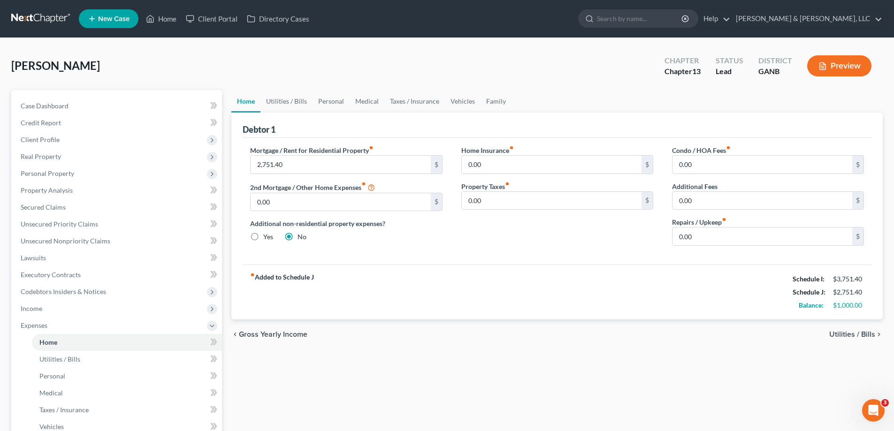
drag, startPoint x: 379, startPoint y: 376, endPoint x: 369, endPoint y: 366, distance: 14.3
click at [374, 372] on div "Home Utilities / Bills Personal Medical Taxes / Insurance Vehicles Family Debto…" at bounding box center [557, 344] width 661 height 508
click at [282, 97] on link "Utilities / Bills" at bounding box center [287, 101] width 52 height 23
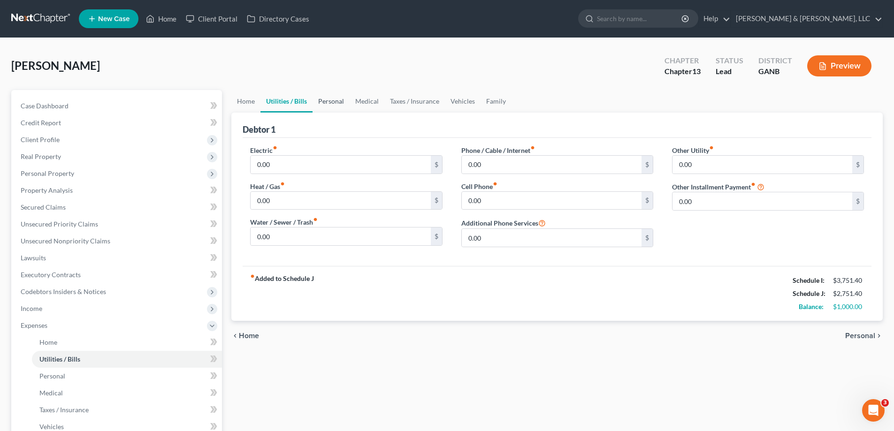
click at [332, 100] on link "Personal" at bounding box center [331, 101] width 37 height 23
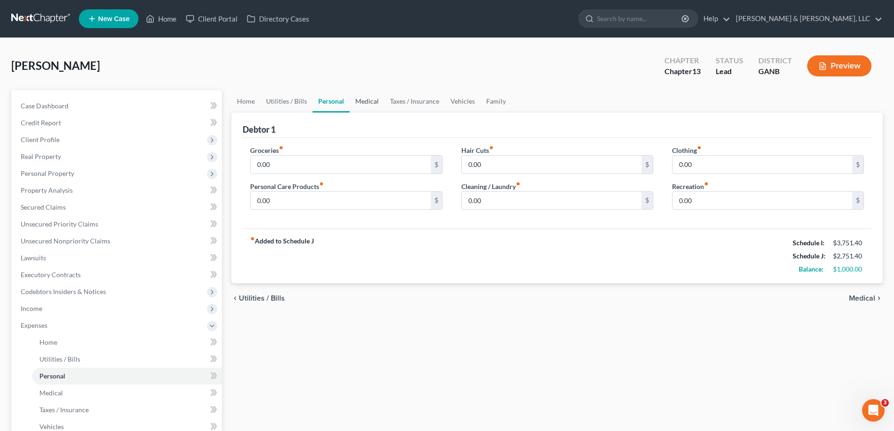
click at [369, 100] on link "Medical" at bounding box center [367, 101] width 35 height 23
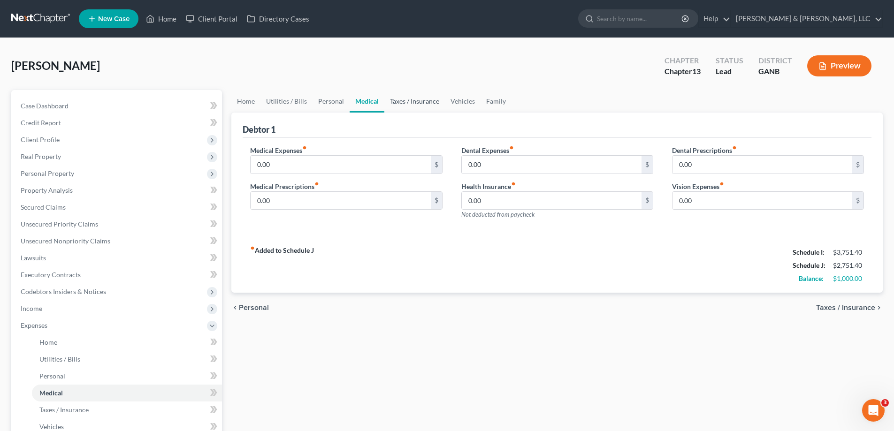
click at [406, 100] on link "Taxes / Insurance" at bounding box center [414, 101] width 61 height 23
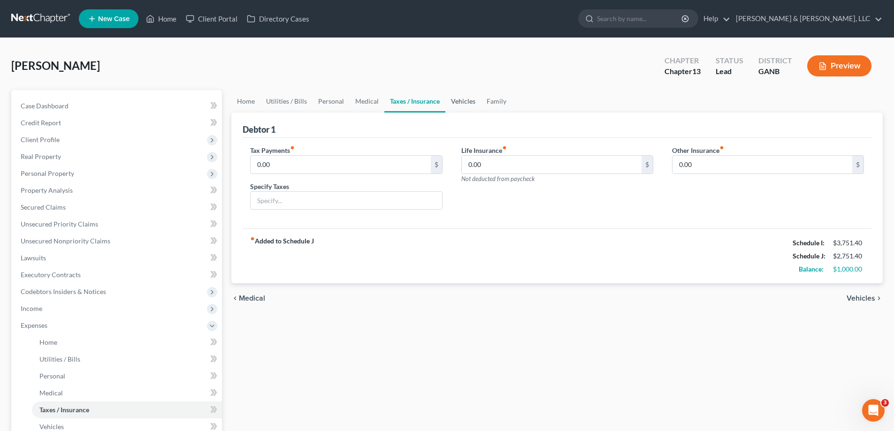
click at [462, 100] on link "Vehicles" at bounding box center [463, 101] width 36 height 23
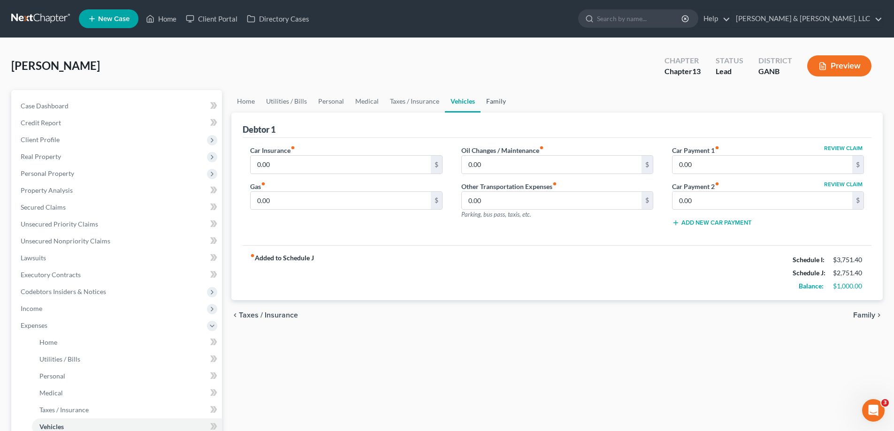
click at [493, 100] on link "Family" at bounding box center [496, 101] width 31 height 23
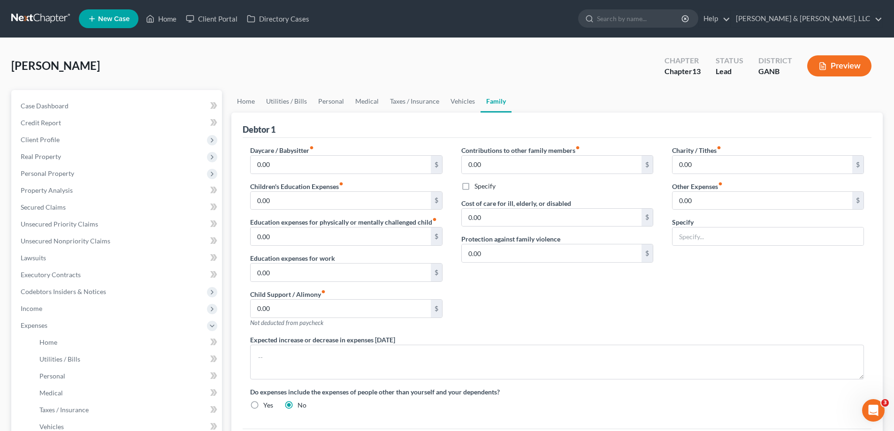
drag, startPoint x: 631, startPoint y: 316, endPoint x: 901, endPoint y: 240, distance: 279.9
click at [635, 316] on div "Contributions to other family members fiber_manual_record 0.00 $ Specify Cost o…" at bounding box center [557, 241] width 211 height 190
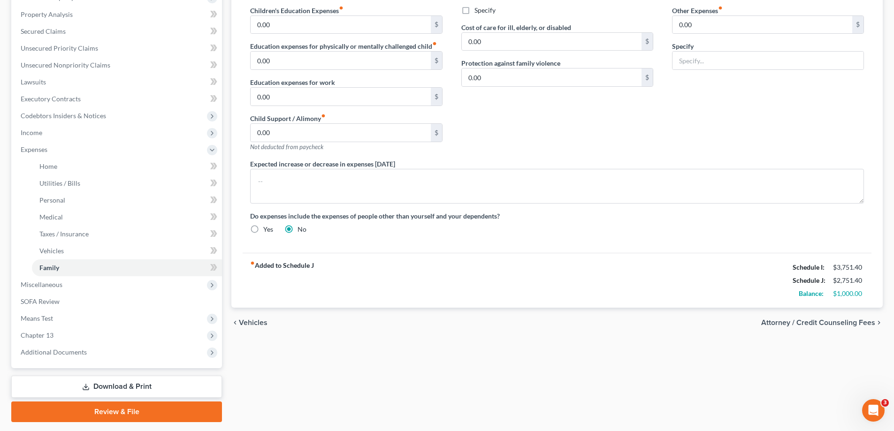
scroll to position [167, 0]
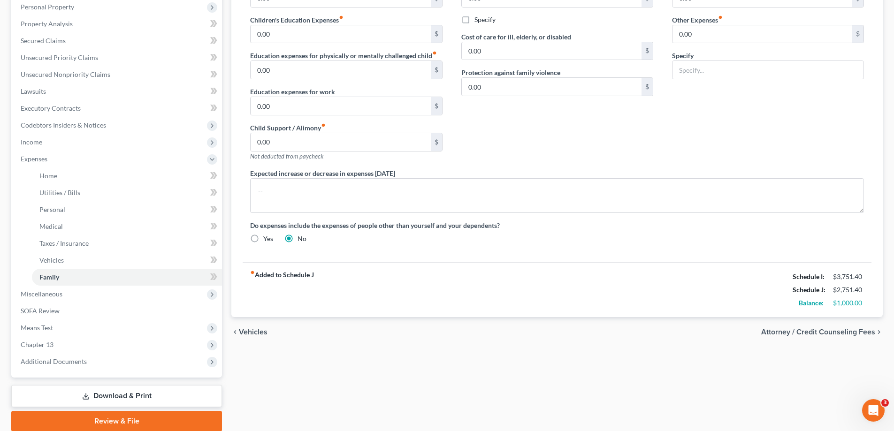
drag, startPoint x: 426, startPoint y: 326, endPoint x: 388, endPoint y: 334, distance: 38.8
click at [419, 327] on div "chevron_left Vehicles Attorney / Credit Counseling Fees chevron_right" at bounding box center [556, 332] width 651 height 30
click at [129, 392] on link "Download & Print" at bounding box center [116, 396] width 211 height 22
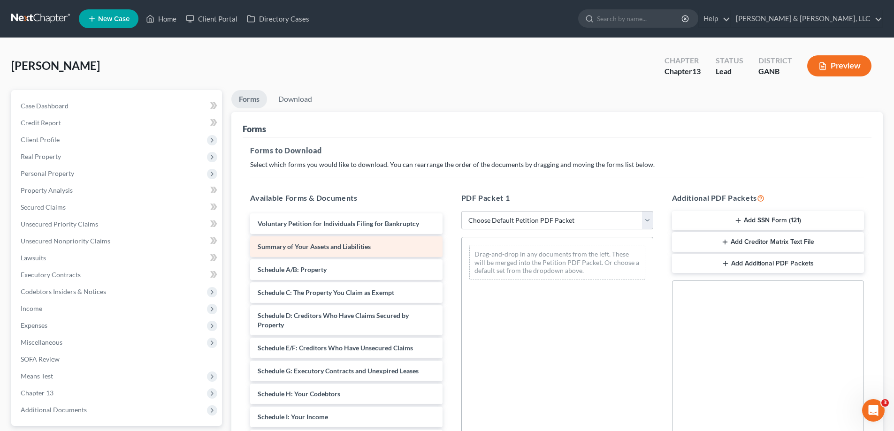
click at [298, 248] on span "Summary of Your Assets and Liabilities" at bounding box center [314, 247] width 113 height 8
click at [647, 220] on select "Choose Default Petition PDF Packet Complete Bankruptcy Petition (all forms and …" at bounding box center [557, 220] width 192 height 19
select select "2"
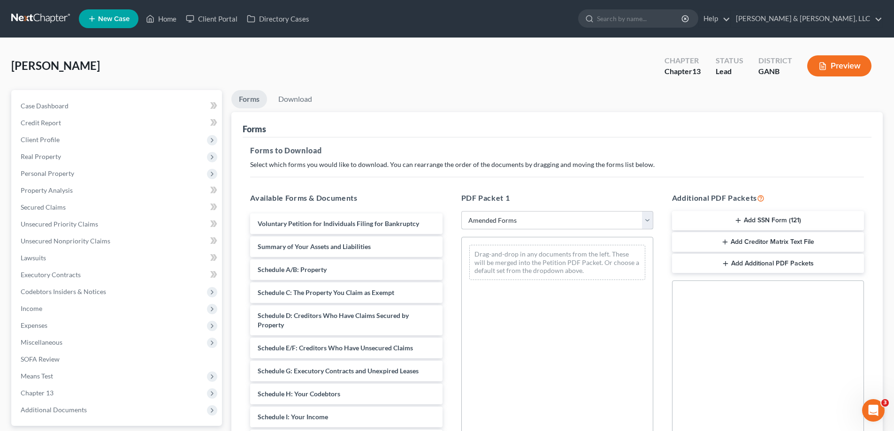
click at [461, 211] on select "Choose Default Petition PDF Packet Complete Bankruptcy Petition (all forms and …" at bounding box center [557, 220] width 192 height 19
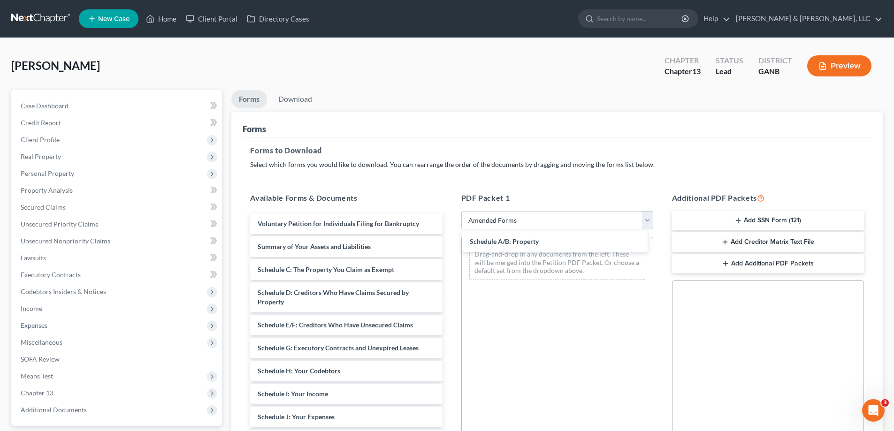
drag, startPoint x: 303, startPoint y: 269, endPoint x: 513, endPoint y: 248, distance: 211.3
click at [450, 241] on div "Schedule A/B: Property Voluntary Petition for Individuals Filing for Bankruptcy…" at bounding box center [346, 411] width 207 height 394
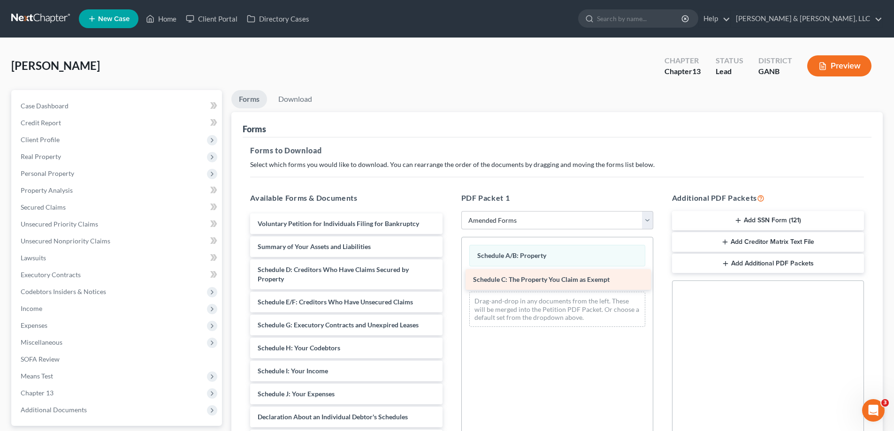
drag, startPoint x: 289, startPoint y: 270, endPoint x: 504, endPoint y: 280, distance: 215.2
click at [450, 280] on div "Schedule C: The Property You Claim as Exempt Voluntary Petition for Individuals…" at bounding box center [346, 399] width 207 height 371
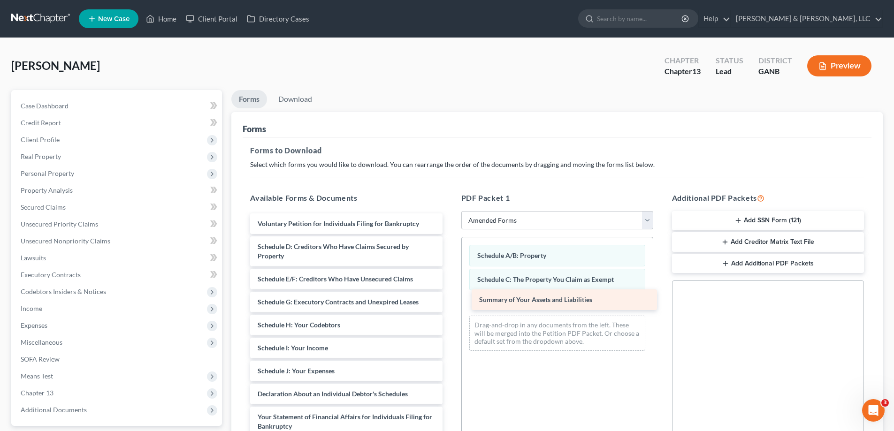
drag, startPoint x: 279, startPoint y: 244, endPoint x: 502, endPoint y: 298, distance: 229.4
click at [450, 296] on div "Summary of Your Assets and Liabilities Voluntary Petition for Individuals Filin…" at bounding box center [346, 388] width 207 height 348
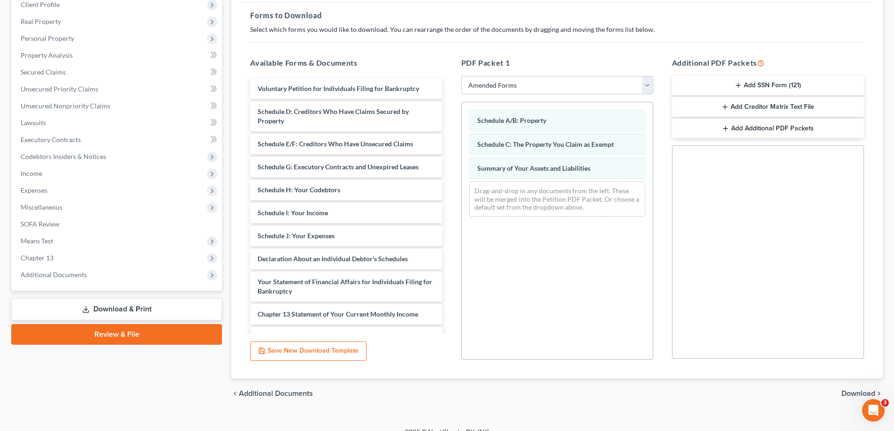
scroll to position [148, 0]
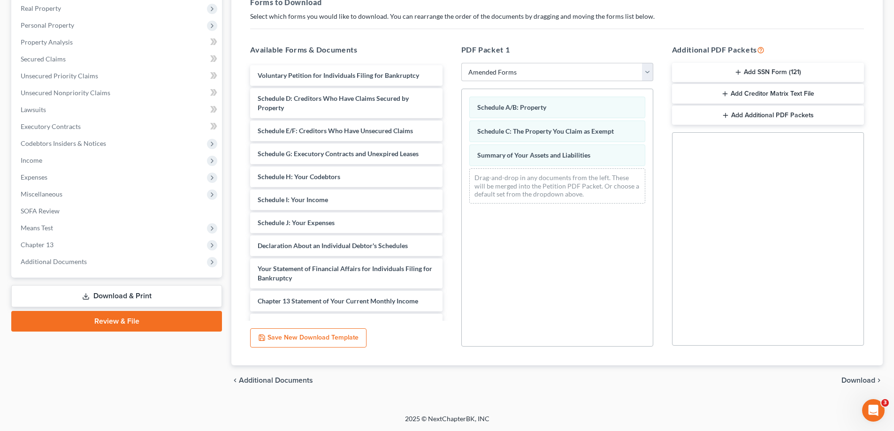
click at [855, 377] on span "Download" at bounding box center [859, 381] width 34 height 8
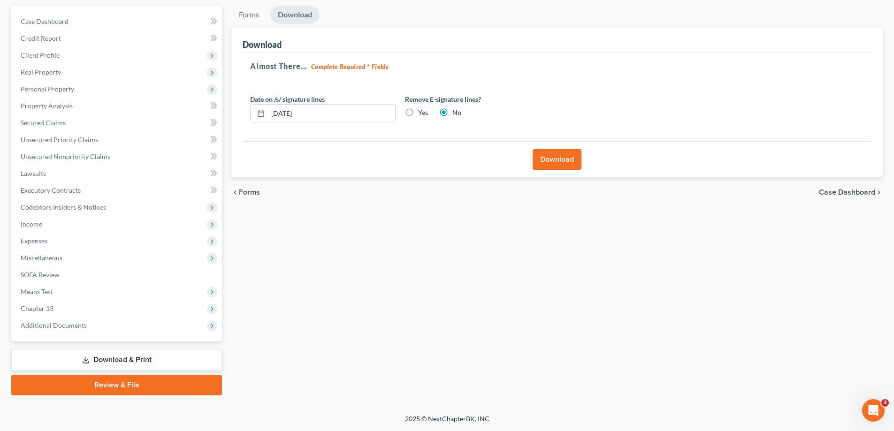
scroll to position [84, 0]
click at [557, 160] on button "Download" at bounding box center [557, 159] width 49 height 21
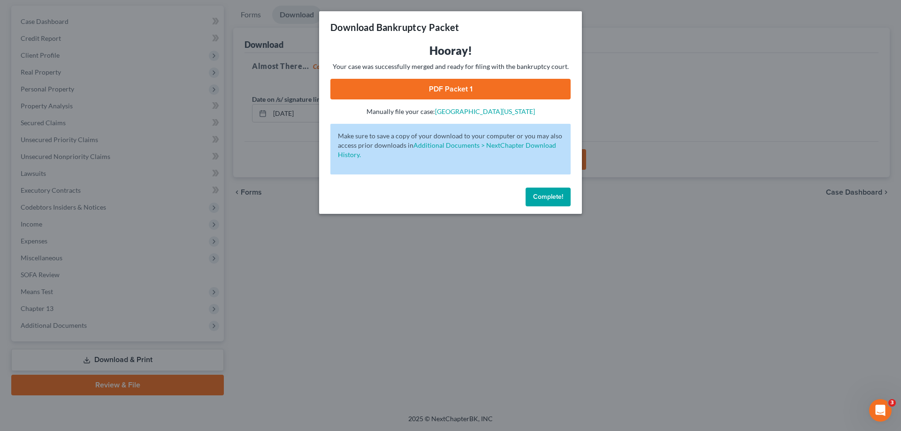
click at [445, 88] on link "PDF Packet 1" at bounding box center [450, 89] width 240 height 21
click at [549, 198] on span "Complete!" at bounding box center [548, 197] width 30 height 8
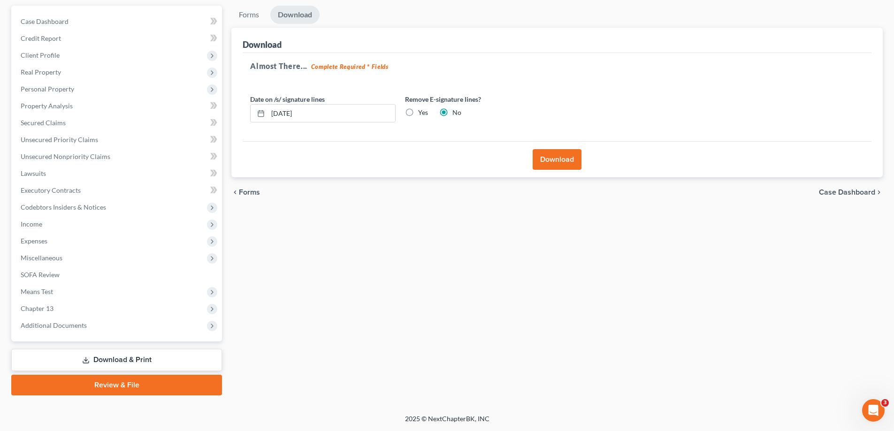
click at [391, 243] on div "Forms Download Forms Forms to Download Select which forms you would like to dow…" at bounding box center [557, 201] width 661 height 390
